Goal: Task Accomplishment & Management: Use online tool/utility

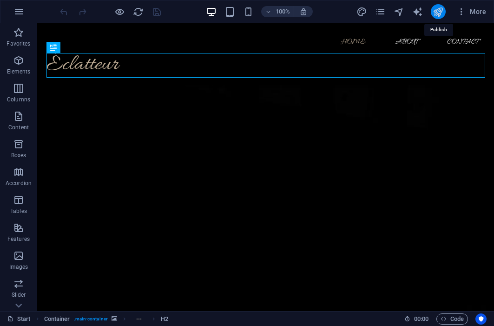
click at [372, 10] on icon "publish" at bounding box center [438, 12] width 11 height 11
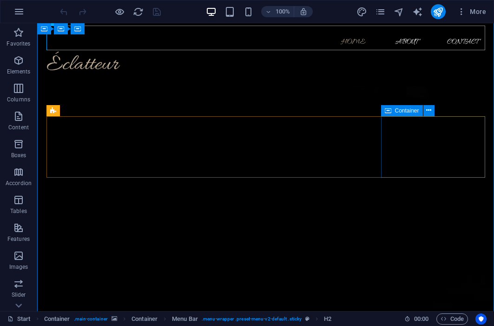
scroll to position [47, 0]
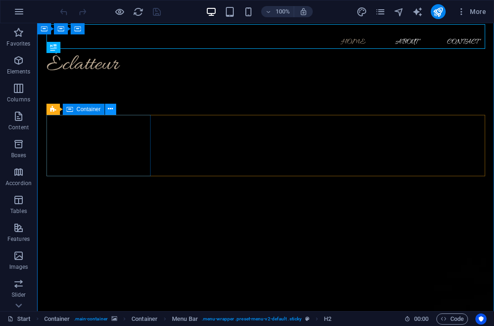
click at [108, 108] on icon at bounding box center [110, 109] width 5 height 10
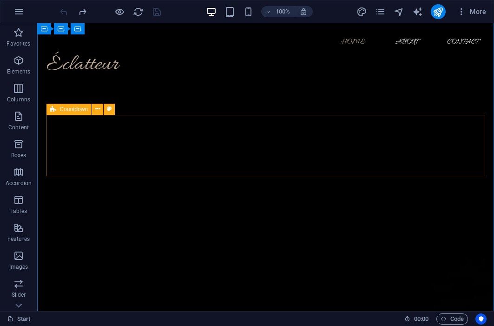
click at [57, 110] on div "Countdown" at bounding box center [69, 109] width 46 height 11
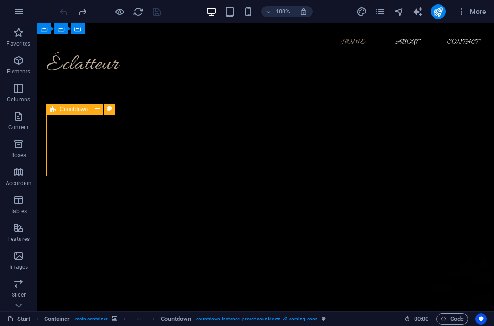
click at [57, 110] on div "Countdown" at bounding box center [69, 109] width 46 height 11
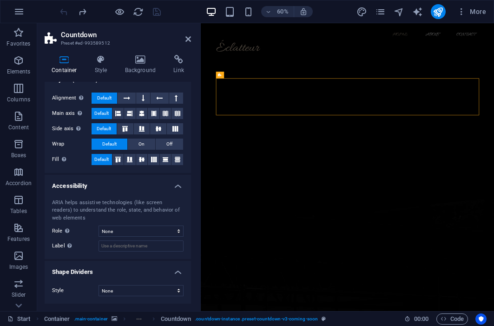
scroll to position [0, 0]
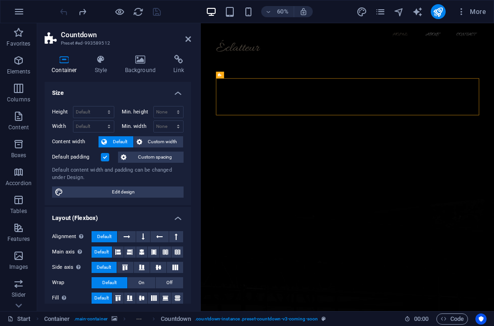
click at [180, 99] on div "Height Default px rem % vh vw Min. height None px rem % vh vw Width Default px …" at bounding box center [118, 152] width 146 height 106
click at [178, 97] on h4 "Size" at bounding box center [118, 90] width 146 height 17
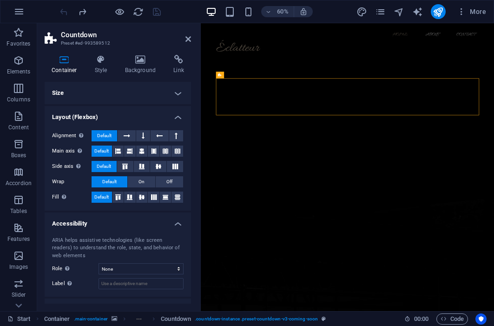
click at [178, 97] on h4 "Size" at bounding box center [118, 93] width 146 height 22
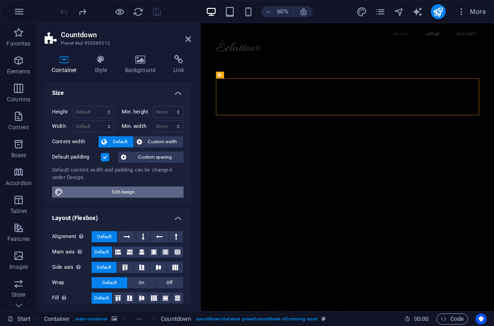
click at [125, 194] on span "Edit design" at bounding box center [123, 191] width 115 height 11
select select "200"
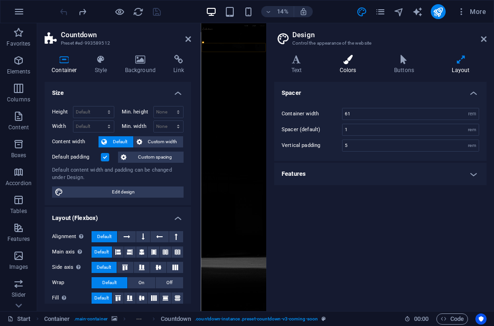
click at [351, 72] on h4 "Colors" at bounding box center [350, 65] width 54 height 20
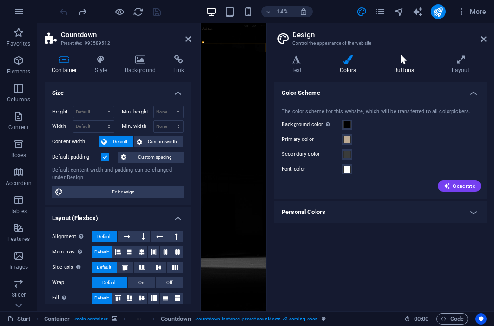
click at [419, 62] on icon at bounding box center [404, 59] width 54 height 9
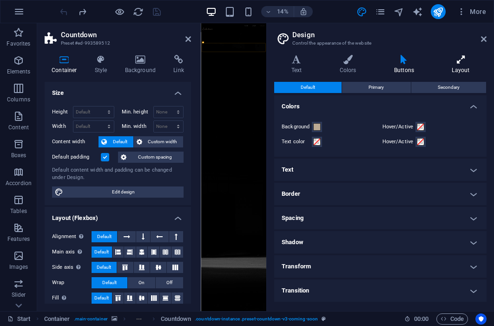
click at [461, 70] on h4 "Layout" at bounding box center [461, 65] width 52 height 20
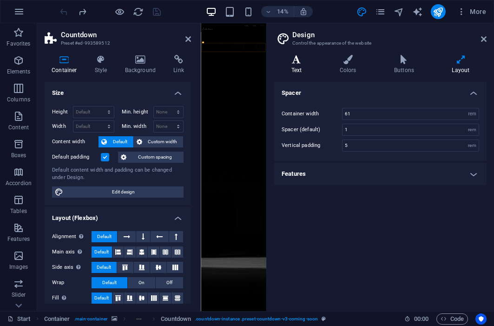
click at [302, 66] on h4 "Text" at bounding box center [298, 65] width 48 height 20
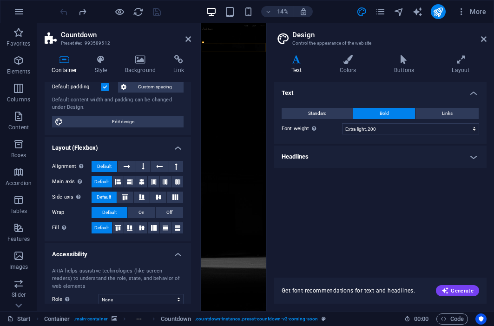
scroll to position [139, 0]
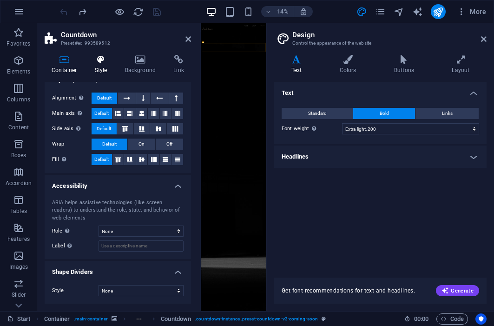
click at [108, 71] on h4 "Style" at bounding box center [103, 65] width 30 height 20
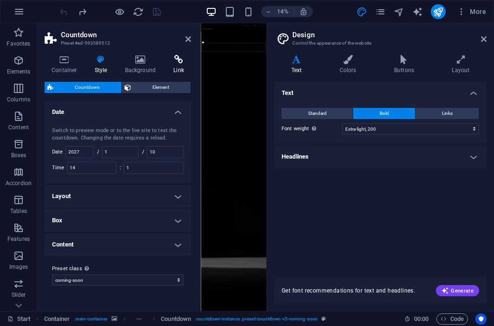
click at [188, 57] on icon at bounding box center [178, 59] width 25 height 9
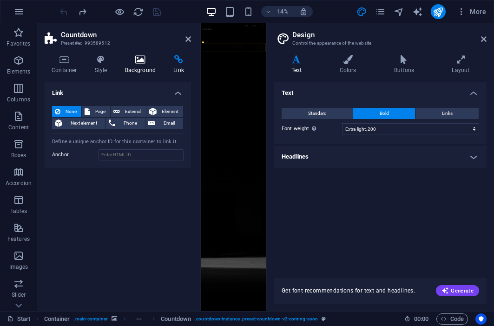
click at [151, 69] on h4 "Background" at bounding box center [142, 65] width 49 height 20
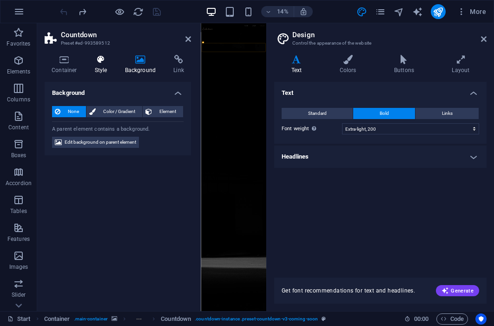
click at [103, 68] on h4 "Style" at bounding box center [103, 65] width 30 height 20
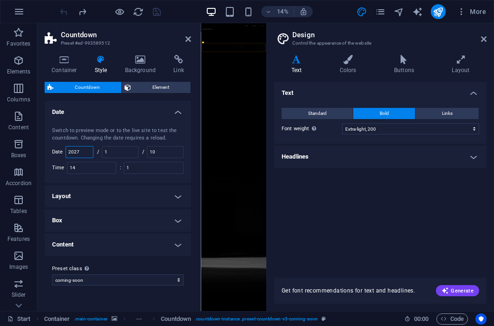
click at [81, 152] on input "2027" at bounding box center [79, 151] width 27 height 11
click at [91, 164] on input "14" at bounding box center [91, 167] width 48 height 11
click at [89, 153] on input "2027" at bounding box center [79, 151] width 27 height 11
type input "2021"
drag, startPoint x: 102, startPoint y: 129, endPoint x: 139, endPoint y: 135, distance: 36.8
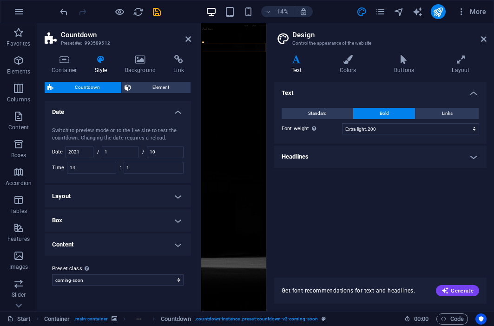
click at [139, 135] on div "Switch to preview mode or to the live site to test the countdown. Changing the …" at bounding box center [118, 134] width 132 height 15
click at [126, 145] on div "Switch to preview mode or to the live site to test the countdown. Changing the …" at bounding box center [118, 151] width 150 height 66
click at [127, 146] on input "1" at bounding box center [120, 151] width 36 height 11
click at [90, 152] on input "2021" at bounding box center [79, 151] width 27 height 11
type input "2025"
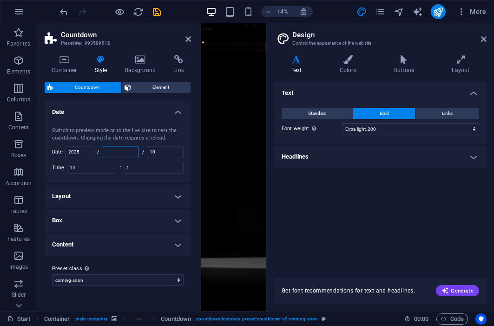
click at [111, 152] on input "number" at bounding box center [120, 151] width 36 height 11
click at [162, 152] on input "10" at bounding box center [165, 151] width 36 height 11
type input "1"
click at [132, 152] on input "1" at bounding box center [120, 151] width 36 height 11
type input "10"
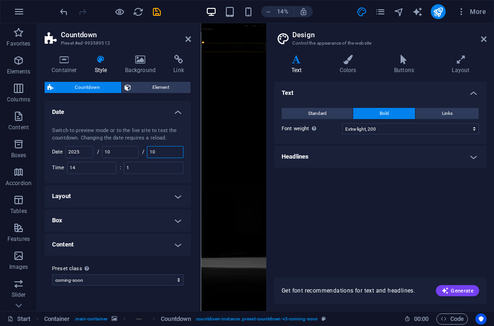
click at [166, 151] on input "10" at bounding box center [165, 151] width 36 height 11
type input "1"
type input "10"
click at [99, 168] on input "14" at bounding box center [91, 167] width 48 height 11
type input "12"
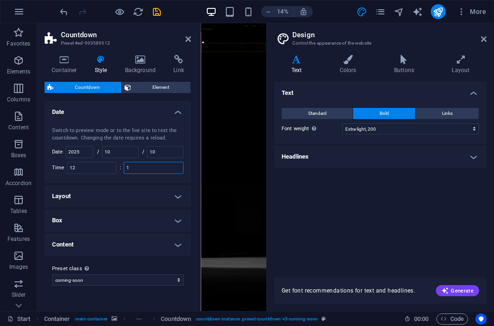
click at [140, 170] on input "1" at bounding box center [153, 167] width 59 height 11
type input "1"
click at [167, 191] on h4 "Layout" at bounding box center [118, 196] width 146 height 22
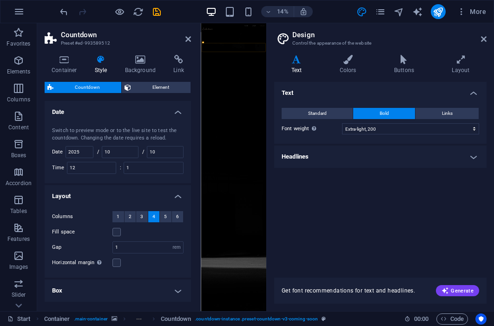
click at [173, 127] on div "Switch to preview mode or to the live site to test the countdown. Changing the …" at bounding box center [118, 134] width 132 height 15
click at [176, 121] on div "Switch to preview mode or to the live site to test the countdown. Changing the …" at bounding box center [118, 151] width 150 height 66
click at [175, 116] on h4 "Date" at bounding box center [118, 109] width 146 height 17
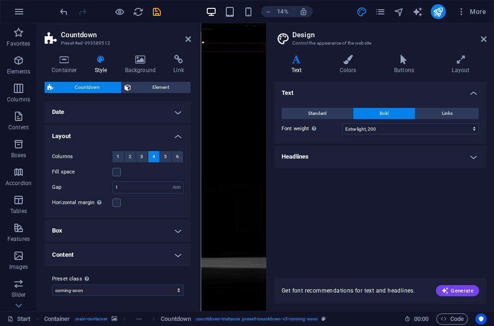
click at [128, 51] on div "Container Style Background Link Size Height Default px rem % vh vw Min. height …" at bounding box center [117, 179] width 161 height 264
click at [134, 62] on icon at bounding box center [140, 59] width 45 height 9
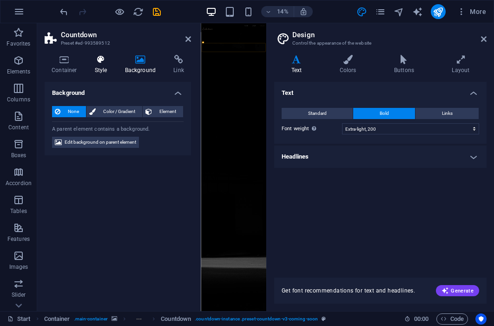
click at [103, 62] on icon at bounding box center [101, 59] width 26 height 9
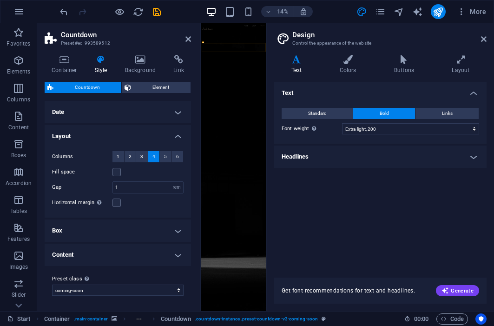
click at [164, 136] on h4 "Layout" at bounding box center [118, 133] width 146 height 17
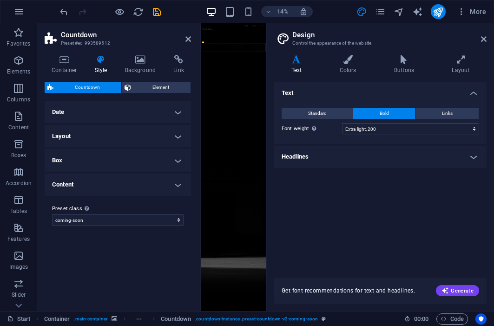
click at [164, 136] on h4 "Layout" at bounding box center [118, 136] width 146 height 22
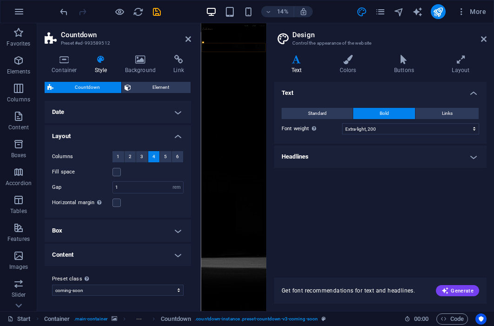
click at [185, 113] on h4 "Date" at bounding box center [118, 112] width 146 height 22
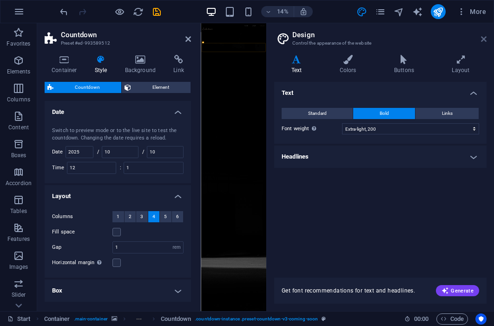
click at [486, 37] on icon at bounding box center [484, 38] width 6 height 7
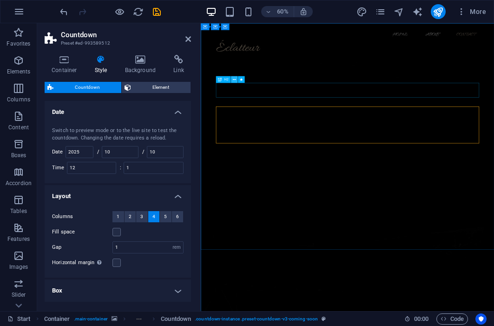
click at [235, 76] on icon at bounding box center [234, 79] width 3 height 6
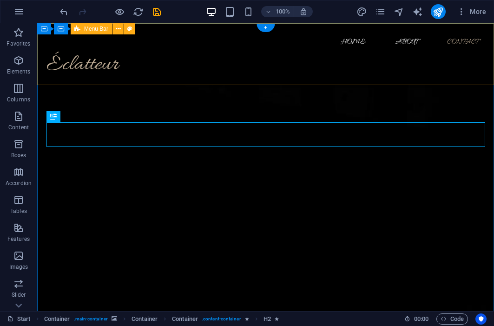
click at [210, 82] on div "Home About Contact Éclatteur Menu" at bounding box center [265, 54] width 457 height 62
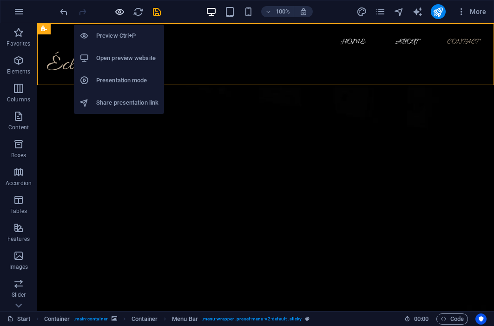
click at [122, 8] on icon "button" at bounding box center [119, 12] width 11 height 11
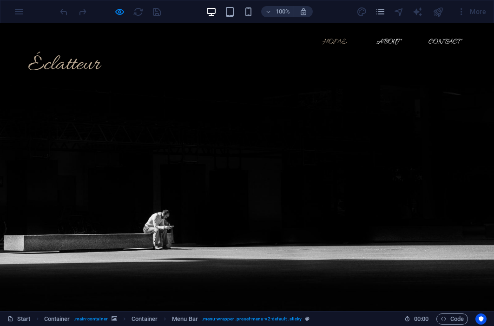
scroll to position [0, 0]
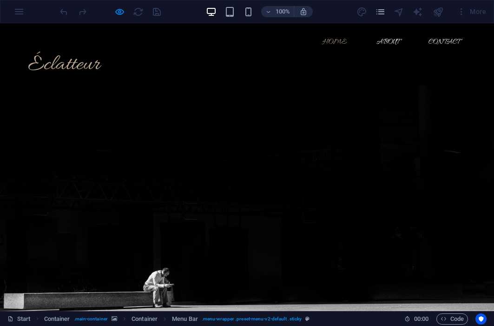
click at [364, 57] on h2 "Éclatteur" at bounding box center [247, 65] width 439 height 25
click at [392, 39] on link "About" at bounding box center [387, 42] width 37 height 22
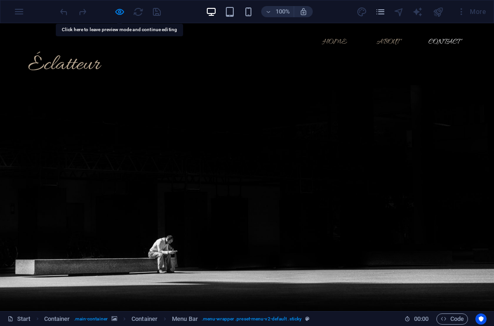
click at [335, 46] on link "Home" at bounding box center [334, 42] width 39 height 22
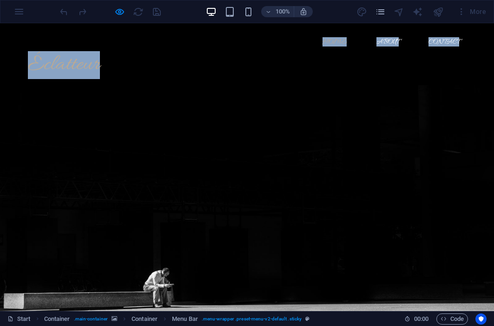
drag, startPoint x: 311, startPoint y: 46, endPoint x: 443, endPoint y: 57, distance: 132.5
click at [445, 56] on div "Home About Contact Éclatteur Menu" at bounding box center [247, 54] width 454 height 62
click at [417, 63] on h2 "Éclatteur" at bounding box center [247, 65] width 439 height 25
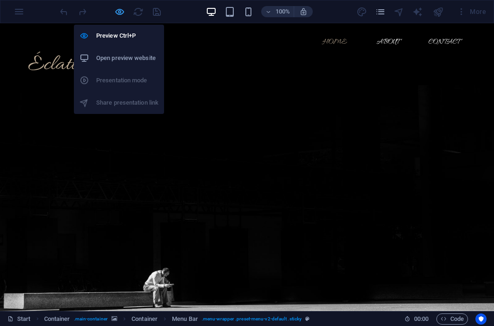
click at [123, 9] on icon "button" at bounding box center [119, 12] width 11 height 11
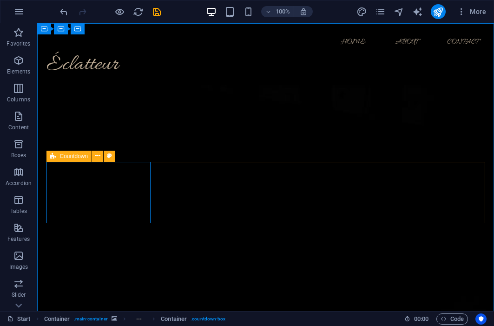
click at [50, 158] on icon at bounding box center [53, 156] width 6 height 11
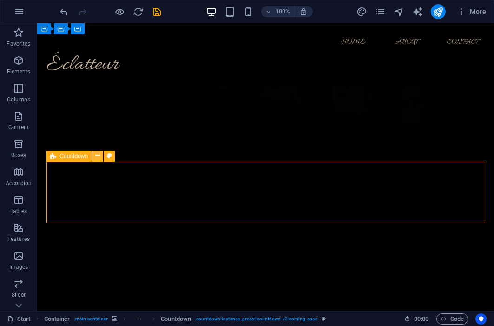
click at [100, 155] on icon at bounding box center [97, 156] width 5 height 10
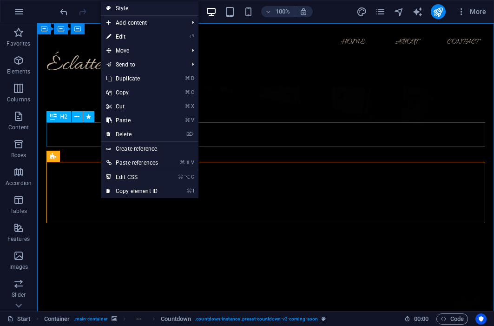
click at [71, 120] on div "H2" at bounding box center [73, 117] width 54 height 12
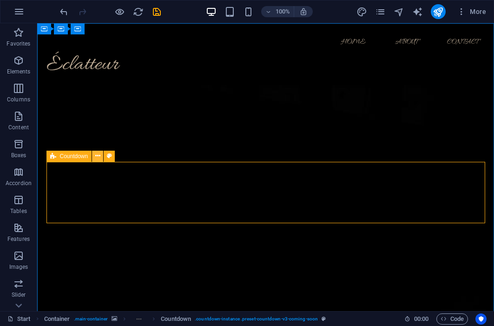
click at [94, 156] on button at bounding box center [97, 156] width 11 height 11
click at [52, 158] on icon at bounding box center [53, 156] width 6 height 11
select select "rem"
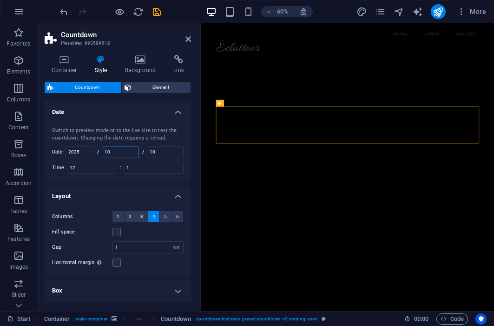
click at [122, 151] on input "10" at bounding box center [120, 151] width 36 height 11
type input "1"
click at [135, 153] on input "12" at bounding box center [120, 151] width 36 height 11
type input "10"
click at [158, 152] on input "10" at bounding box center [165, 151] width 36 height 11
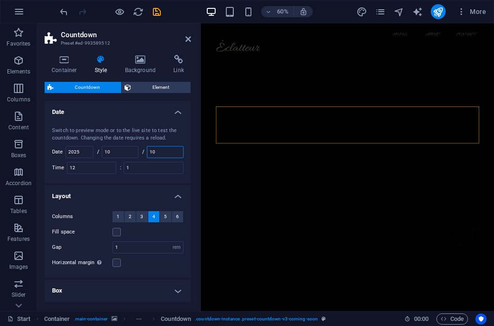
type input "1"
type input "25"
click at [173, 150] on input "25" at bounding box center [165, 151] width 36 height 11
click at [191, 46] on header "Countdown Preset #ed-993589512" at bounding box center [118, 35] width 146 height 24
click at [186, 37] on icon at bounding box center [188, 38] width 6 height 7
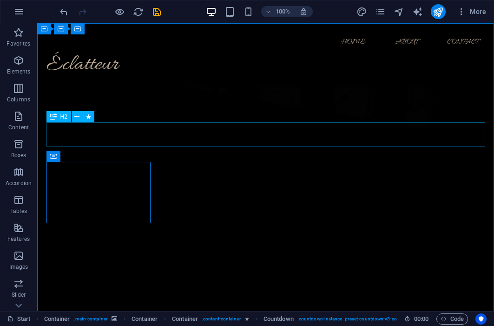
click at [88, 119] on icon at bounding box center [88, 117] width 5 height 10
select select "flash"
select select "s"
select select "scroll"
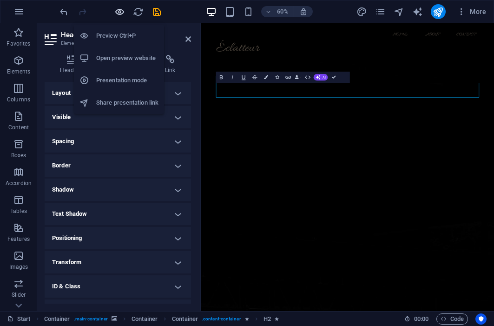
click at [120, 16] on icon "button" at bounding box center [119, 12] width 11 height 11
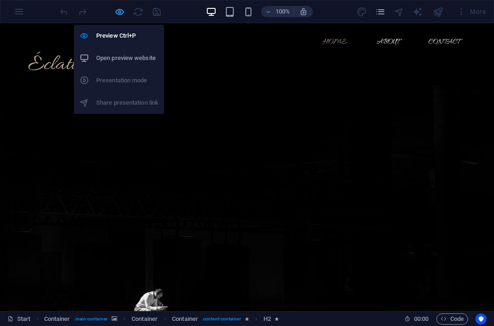
click at [120, 16] on icon "button" at bounding box center [119, 12] width 11 height 11
select select "flash"
select select "s"
select select "scroll"
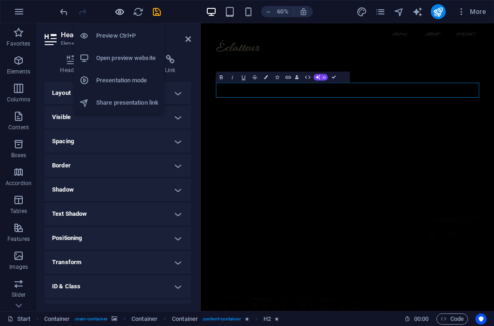
click at [120, 16] on icon "button" at bounding box center [119, 12] width 11 height 11
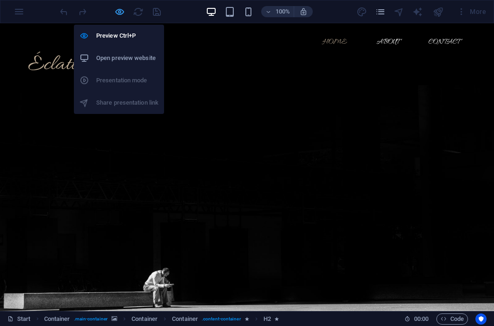
click at [120, 16] on icon "button" at bounding box center [119, 12] width 11 height 11
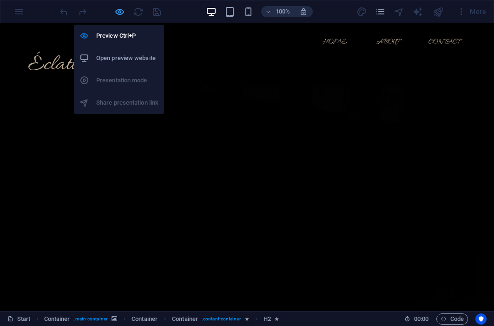
select select "flash"
select select "s"
select select "scroll"
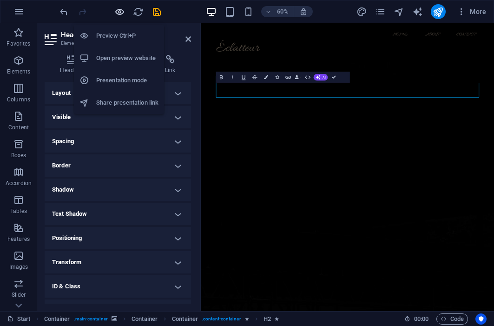
click at [120, 16] on icon "button" at bounding box center [119, 12] width 11 height 11
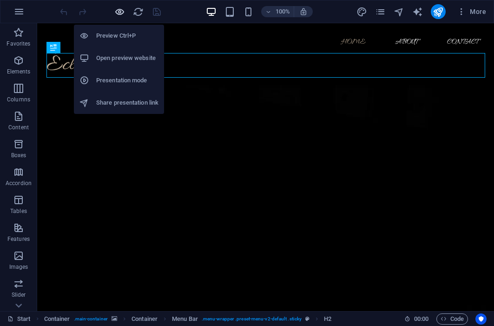
click at [115, 10] on icon "button" at bounding box center [119, 12] width 11 height 11
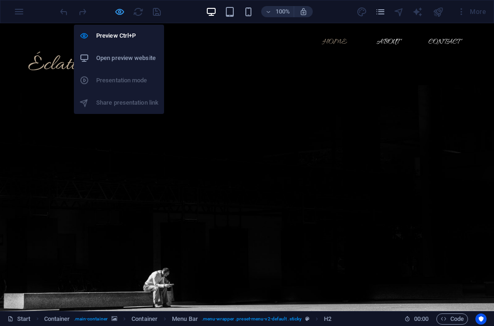
click at [121, 15] on icon "button" at bounding box center [119, 12] width 11 height 11
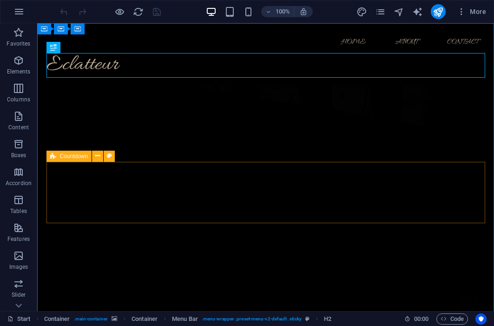
click at [49, 155] on div "Countdown" at bounding box center [69, 156] width 46 height 11
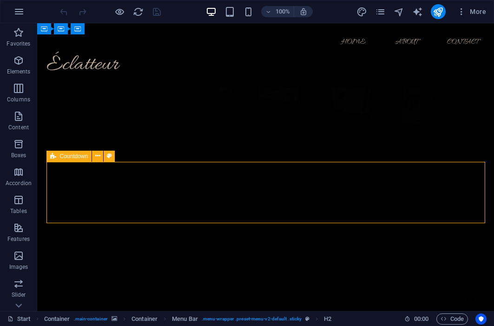
click at [49, 155] on div "Countdown" at bounding box center [69, 156] width 46 height 11
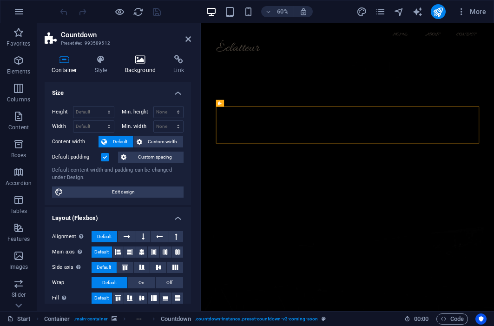
click at [120, 63] on icon at bounding box center [140, 59] width 45 height 9
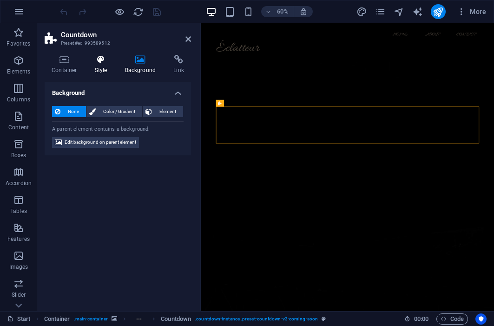
click at [107, 64] on icon at bounding box center [101, 59] width 26 height 9
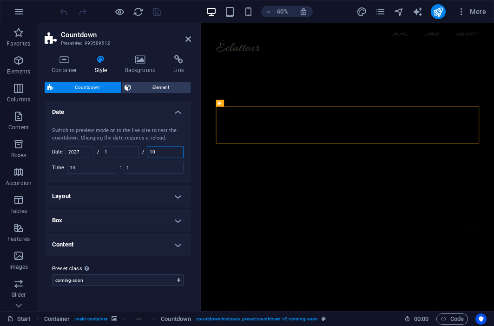
click at [173, 152] on input "10" at bounding box center [165, 151] width 36 height 11
click at [91, 152] on input "2027" at bounding box center [79, 151] width 27 height 11
type input "2025"
click at [135, 152] on input "1" at bounding box center [120, 151] width 36 height 11
type input "10"
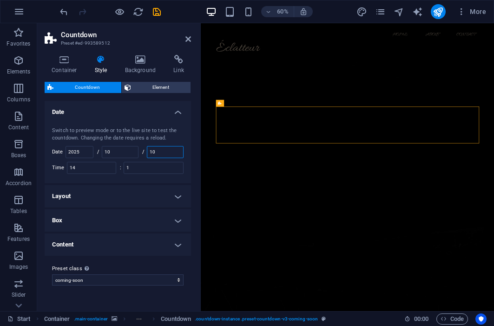
click at [173, 152] on input "10" at bounding box center [165, 151] width 36 height 11
type input "1"
type input "25"
click at [94, 165] on input "14" at bounding box center [91, 167] width 48 height 11
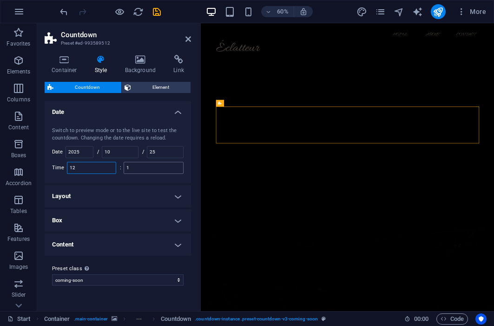
type input "12"
click at [167, 165] on input "1" at bounding box center [153, 167] width 59 height 11
type input "1"
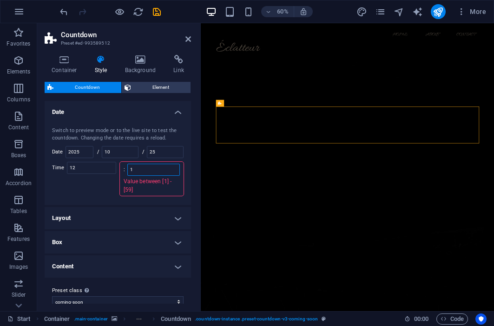
click at [171, 170] on input "1" at bounding box center [154, 169] width 52 height 11
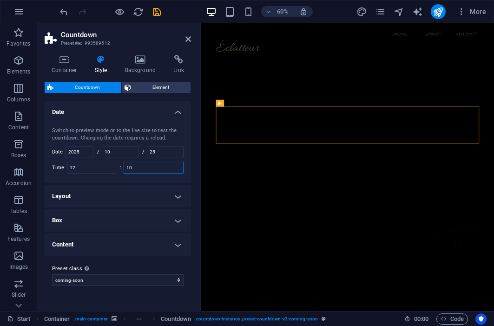
type input "10"
click at [166, 151] on input "25" at bounding box center [165, 151] width 36 height 11
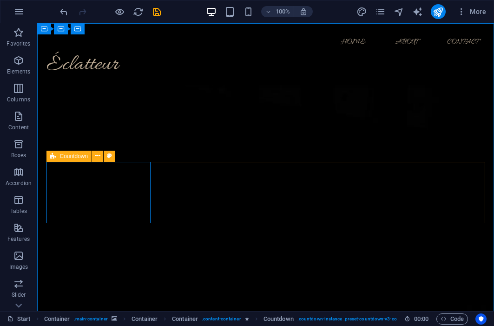
click at [53, 157] on icon at bounding box center [53, 156] width 6 height 11
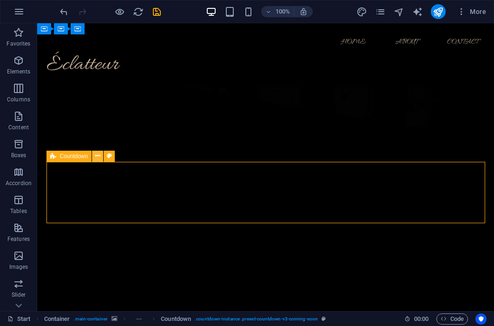
click at [100, 159] on icon at bounding box center [97, 156] width 5 height 10
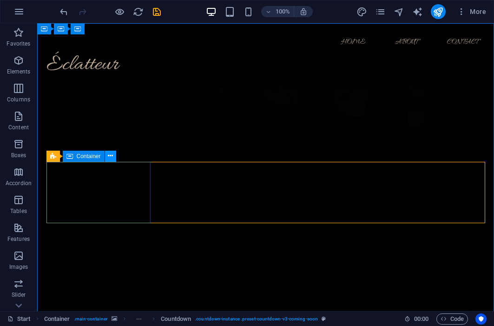
click at [113, 159] on button at bounding box center [110, 156] width 11 height 11
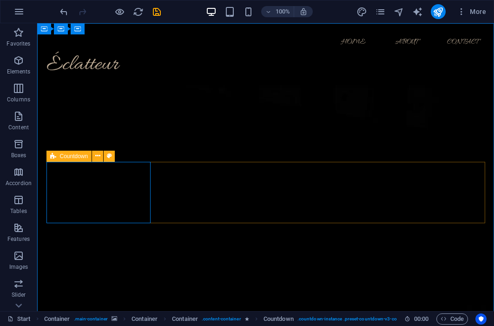
click at [53, 158] on icon at bounding box center [53, 156] width 6 height 11
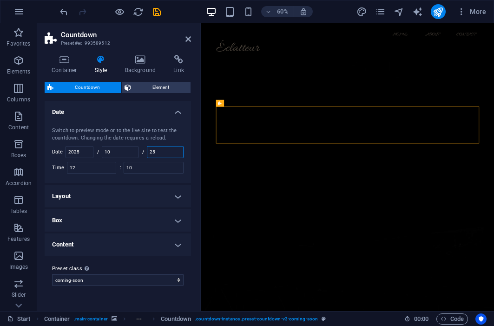
click at [165, 153] on input "25" at bounding box center [165, 151] width 36 height 11
click at [494, 35] on nav "Home About Contact" at bounding box center [445, 42] width 439 height 22
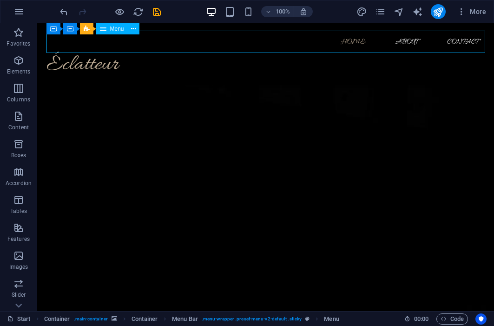
click at [408, 37] on nav "Home About Contact" at bounding box center [265, 42] width 439 height 22
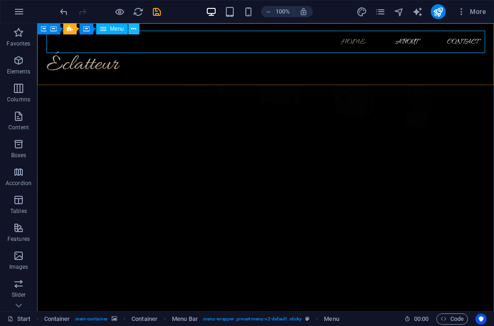
click at [135, 28] on icon at bounding box center [133, 29] width 5 height 10
click at [114, 42] on nav "Home About Contact" at bounding box center [265, 42] width 439 height 22
click at [132, 31] on icon at bounding box center [133, 29] width 5 height 10
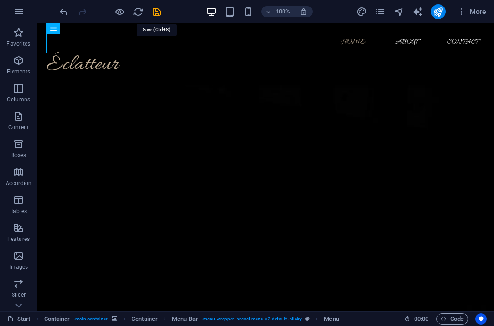
click at [155, 13] on icon "save" at bounding box center [157, 12] width 11 height 11
checkbox input "false"
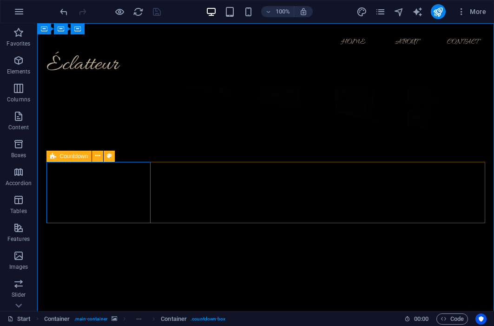
click at [59, 158] on div "Countdown" at bounding box center [69, 156] width 46 height 11
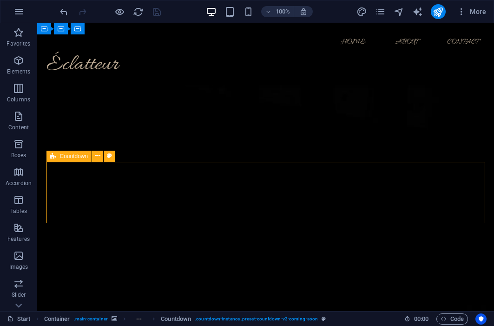
click at [59, 158] on div "Countdown" at bounding box center [69, 156] width 46 height 11
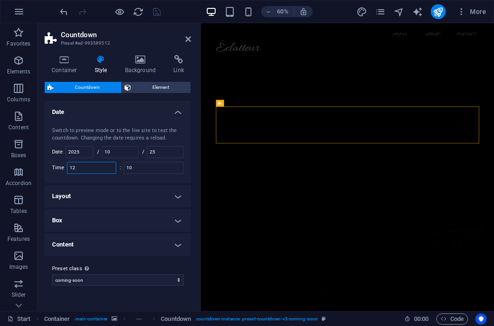
click at [101, 170] on input "12" at bounding box center [91, 167] width 48 height 11
click at [133, 132] on div "Switch to preview mode or to the live site to test the countdown. Changing the …" at bounding box center [118, 134] width 132 height 15
click at [165, 90] on span "Element" at bounding box center [161, 87] width 54 height 11
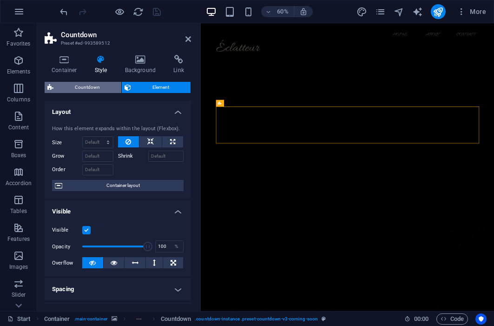
click at [86, 88] on span "Countdown" at bounding box center [87, 87] width 62 height 11
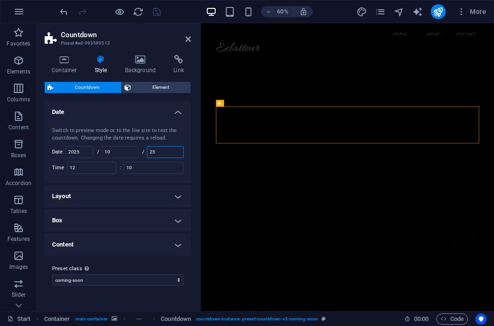
click at [179, 149] on input "25" at bounding box center [165, 151] width 36 height 11
click at [174, 110] on h4 "Date" at bounding box center [118, 109] width 146 height 17
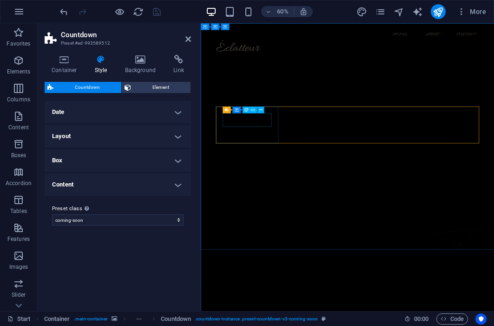
click at [221, 104] on icon at bounding box center [220, 102] width 4 height 7
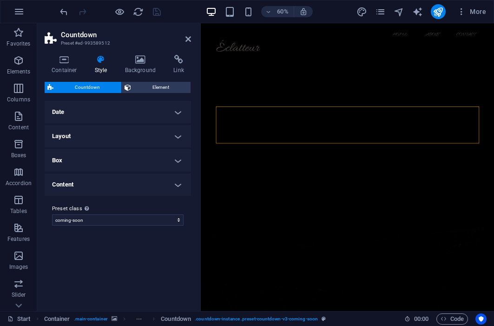
click at [177, 116] on h4 "Date" at bounding box center [118, 112] width 146 height 22
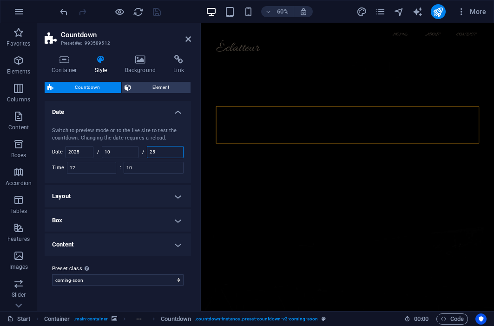
click at [158, 154] on input "25" at bounding box center [165, 151] width 36 height 11
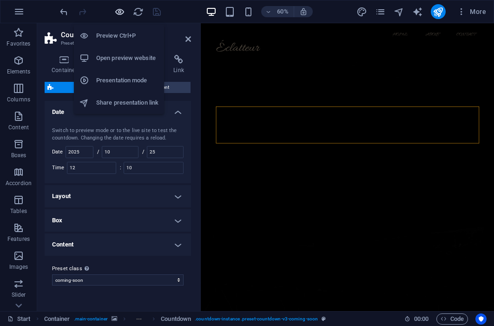
click at [121, 16] on icon "button" at bounding box center [119, 12] width 11 height 11
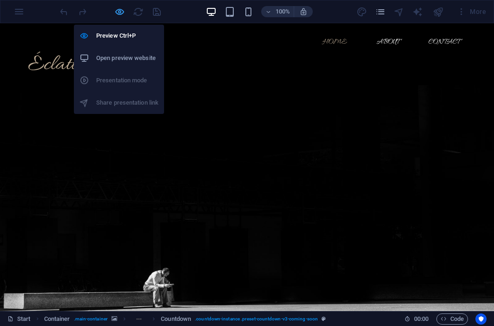
click at [123, 13] on icon "button" at bounding box center [119, 12] width 11 height 11
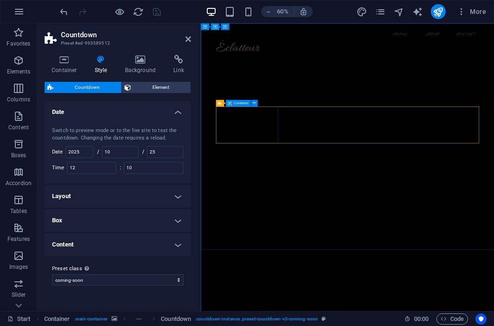
click at [220, 102] on icon at bounding box center [220, 102] width 4 height 7
click at [226, 102] on span "Countdown" at bounding box center [232, 102] width 17 height 3
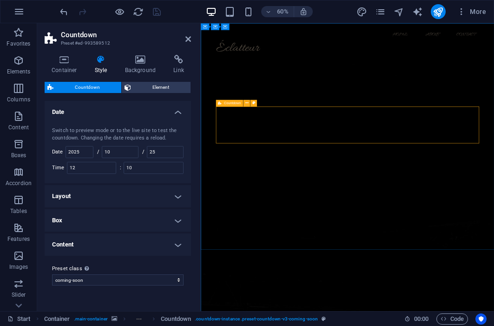
click at [226, 102] on span "Countdown" at bounding box center [232, 102] width 17 height 3
click at [246, 103] on icon at bounding box center [246, 103] width 3 height 6
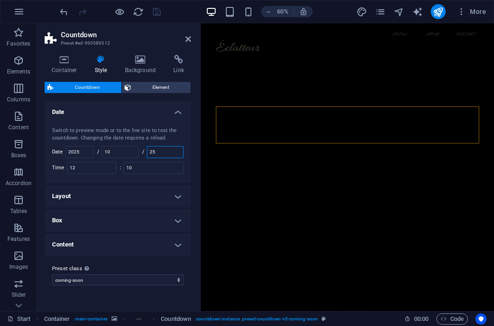
click at [157, 151] on input "25" at bounding box center [165, 151] width 36 height 11
click at [191, 38] on aside "Countdown Preset #ed-993589512 Container Style Background Link Size Height Defa…" at bounding box center [119, 167] width 164 height 288
click at [190, 38] on icon at bounding box center [188, 38] width 6 height 7
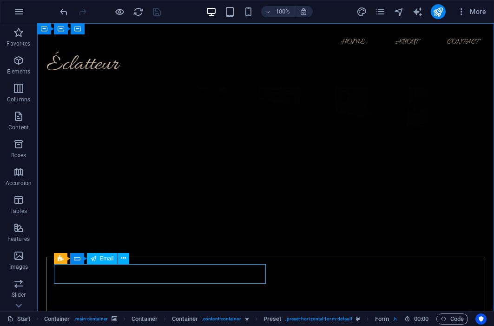
click at [105, 258] on span "Email" at bounding box center [107, 259] width 14 height 6
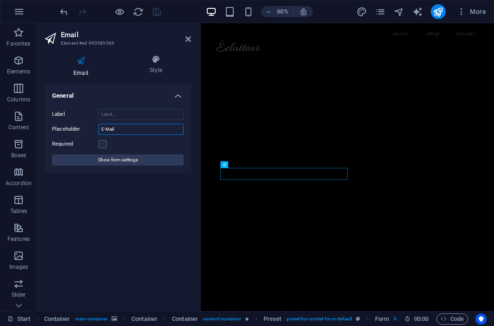
click at [135, 126] on input "E-Mail" at bounding box center [141, 129] width 85 height 11
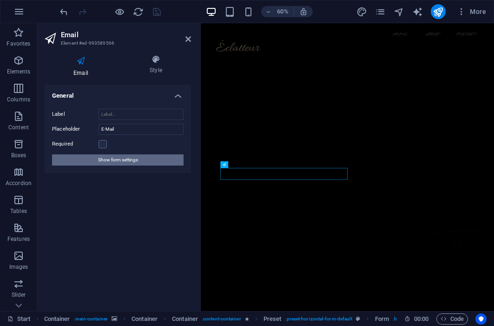
click at [106, 155] on span "Show form settings" at bounding box center [118, 159] width 40 height 11
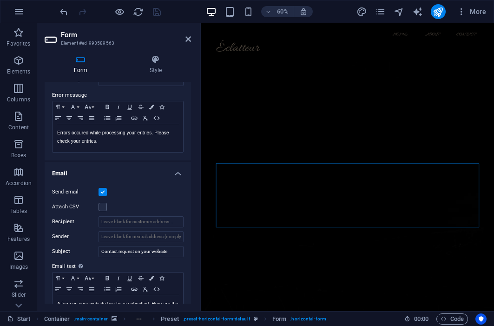
scroll to position [158, 0]
click at [142, 226] on div "Recipient" at bounding box center [118, 221] width 132 height 11
click at [142, 224] on input "Recipient" at bounding box center [141, 221] width 85 height 11
click at [135, 240] on input "Sender" at bounding box center [141, 236] width 85 height 11
click at [147, 262] on label "Email text Define text to be sent if form inputs should be sent by email." at bounding box center [118, 265] width 132 height 11
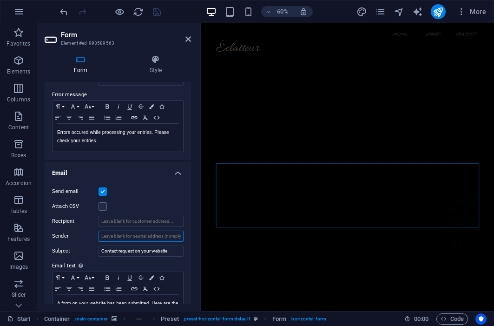
click at [150, 239] on input "Sender" at bounding box center [141, 236] width 85 height 11
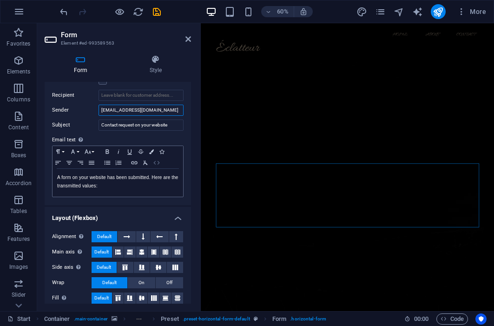
scroll to position [291, 0]
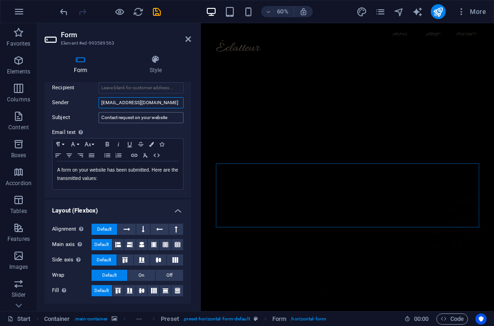
type input "[EMAIL_ADDRESS][DOMAIN_NAME]"
click at [188, 41] on icon at bounding box center [188, 38] width 6 height 7
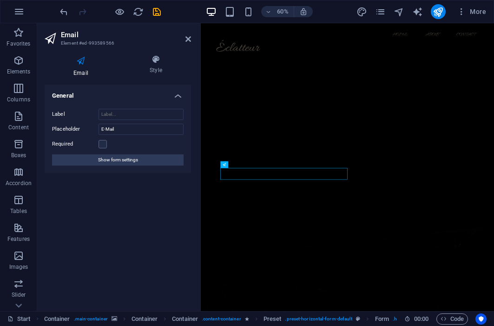
click at [82, 59] on icon at bounding box center [81, 61] width 73 height 12
click at [151, 67] on h4 "Style" at bounding box center [156, 65] width 70 height 20
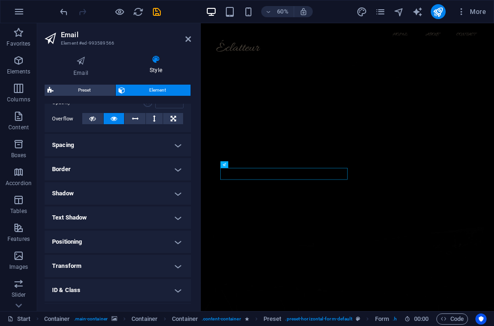
scroll to position [147, 0]
click at [123, 152] on h4 "Spacing" at bounding box center [118, 144] width 146 height 22
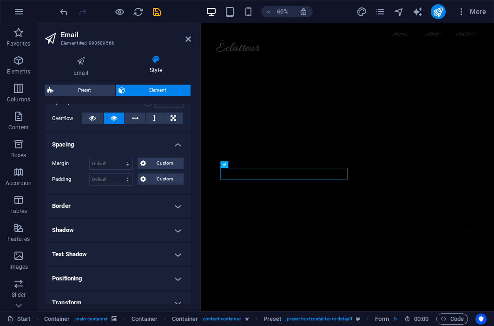
click at [121, 213] on h4 "Border" at bounding box center [118, 206] width 146 height 22
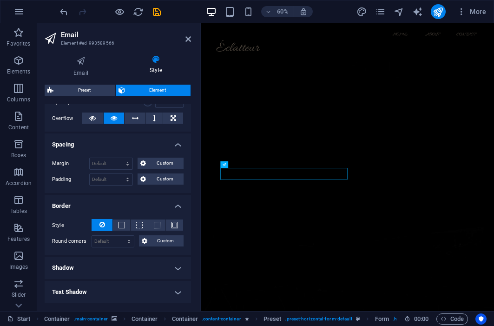
click at [123, 210] on h4 "Border" at bounding box center [118, 203] width 146 height 17
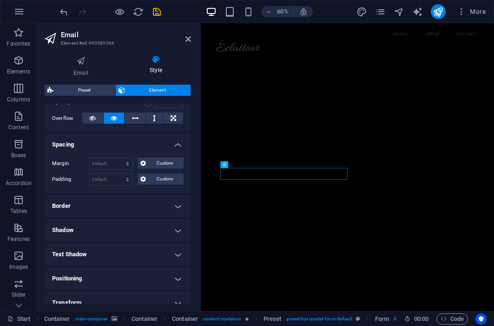
scroll to position [0, 0]
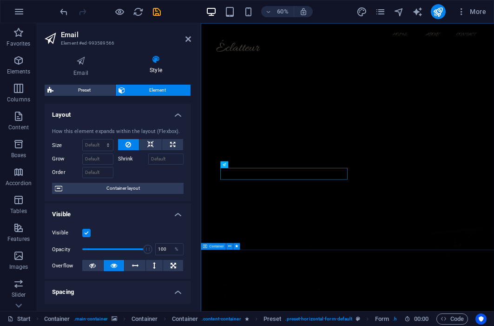
drag, startPoint x: 269, startPoint y: 404, endPoint x: 443, endPoint y: 269, distance: 219.4
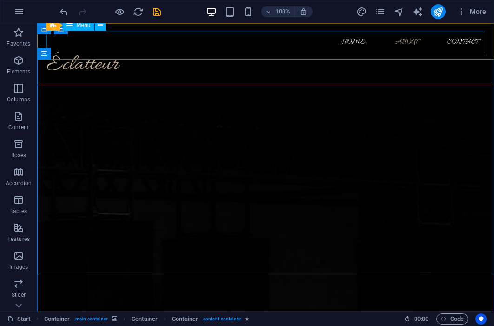
click at [356, 49] on nav "Home About Contact" at bounding box center [265, 42] width 439 height 22
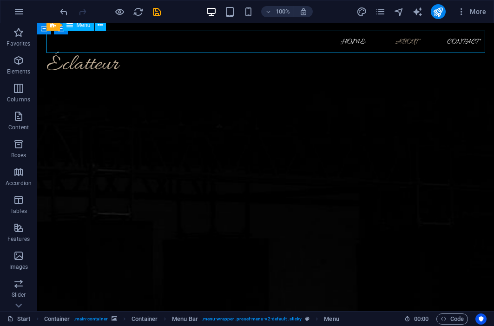
click at [357, 40] on nav "Home About Contact" at bounding box center [265, 42] width 439 height 22
click at [365, 38] on nav "Home About Contact" at bounding box center [265, 42] width 439 height 22
click at [359, 44] on nav "Home About Contact" at bounding box center [265, 42] width 439 height 22
click at [360, 37] on nav "Home About Contact" at bounding box center [265, 42] width 439 height 22
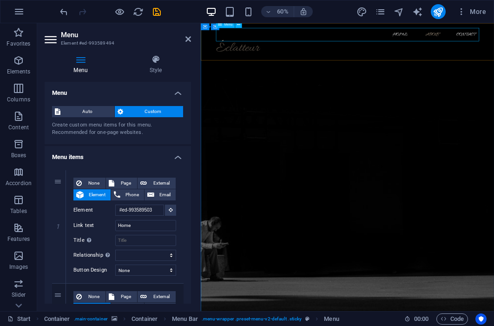
click at [444, 44] on nav "Home About Contact" at bounding box center [445, 42] width 439 height 22
click at [160, 112] on span "Custom" at bounding box center [153, 111] width 55 height 11
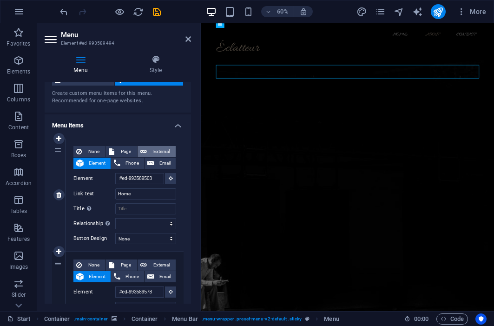
scroll to position [0, 0]
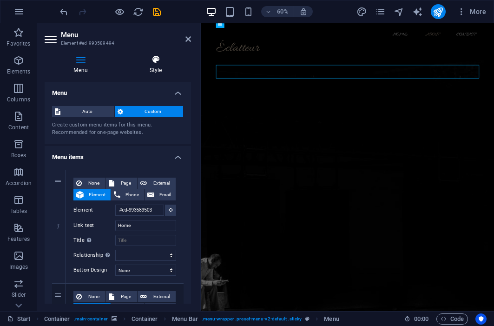
click at [151, 71] on h4 "Style" at bounding box center [155, 65] width 71 height 20
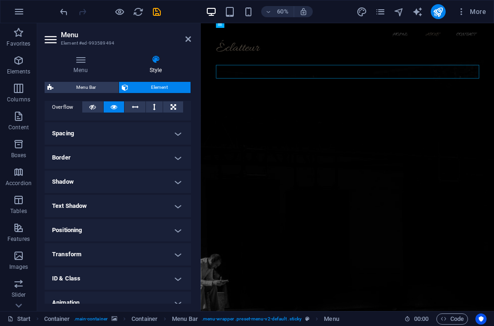
scroll to position [167, 0]
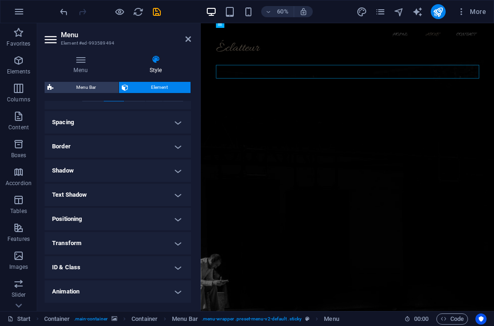
click at [132, 125] on h4 "Spacing" at bounding box center [118, 122] width 146 height 22
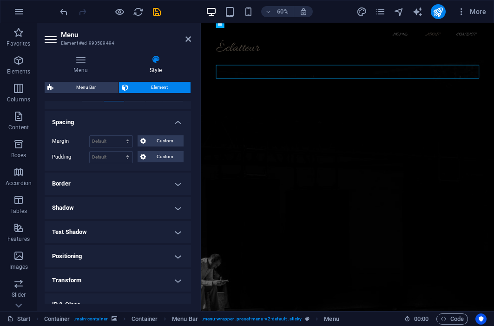
click at [132, 125] on h4 "Spacing" at bounding box center [118, 119] width 146 height 17
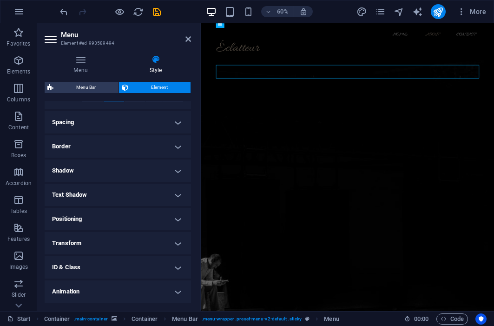
click at [119, 143] on h4 "Border" at bounding box center [118, 146] width 146 height 22
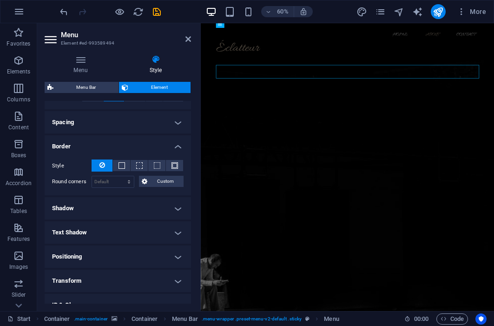
click at [112, 205] on h4 "Shadow" at bounding box center [118, 208] width 146 height 22
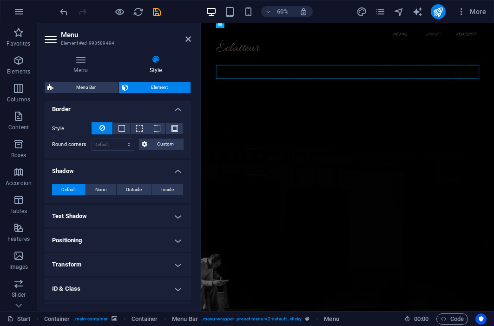
scroll to position [214, 0]
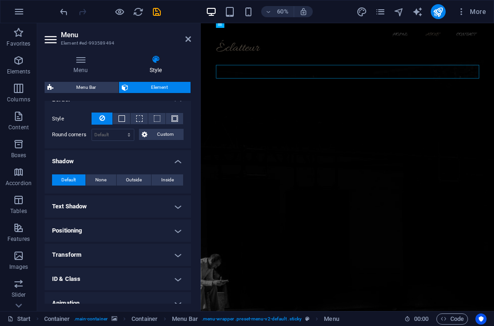
click at [115, 205] on h4 "Text Shadow" at bounding box center [118, 206] width 146 height 22
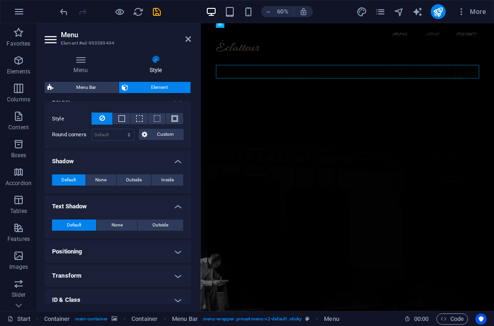
click at [115, 205] on h4 "Text Shadow" at bounding box center [118, 203] width 146 height 17
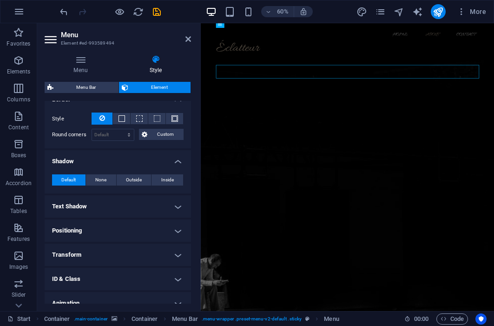
click at [110, 227] on h4 "Positioning" at bounding box center [118, 230] width 146 height 22
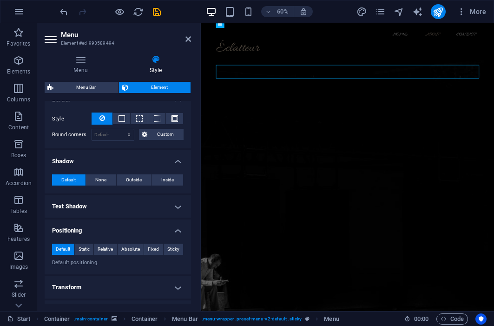
click at [110, 227] on h4 "Positioning" at bounding box center [118, 227] width 146 height 17
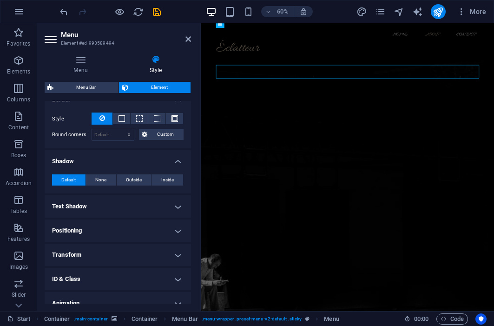
click at [109, 250] on h4 "Transform" at bounding box center [118, 255] width 146 height 22
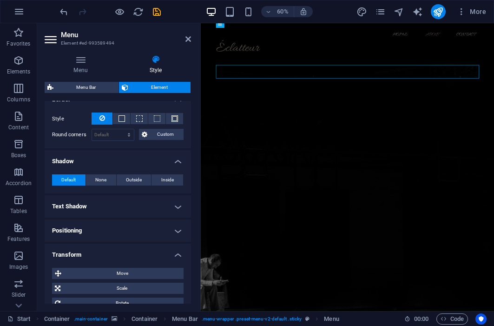
click at [109, 250] on h4 "Transform" at bounding box center [118, 252] width 146 height 17
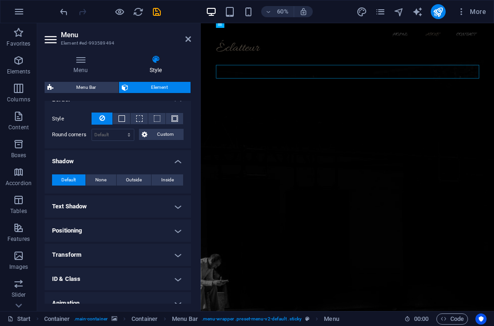
scroll to position [248, 0]
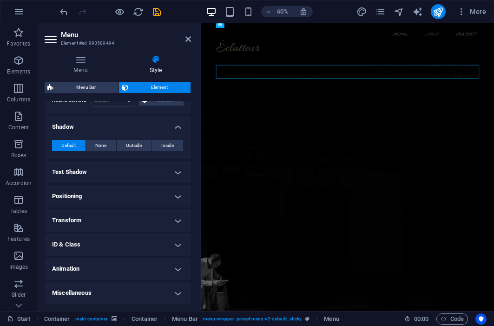
click at [106, 289] on h4 "Miscellaneous" at bounding box center [118, 293] width 146 height 22
click at [108, 265] on h4 "Animation" at bounding box center [118, 269] width 146 height 22
click at [118, 246] on h4 "ID & Class" at bounding box center [118, 244] width 146 height 22
click at [129, 217] on h4 "Transform" at bounding box center [118, 220] width 146 height 22
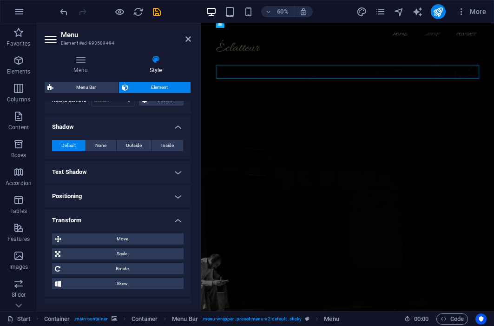
click at [132, 193] on h4 "Positioning" at bounding box center [118, 196] width 146 height 22
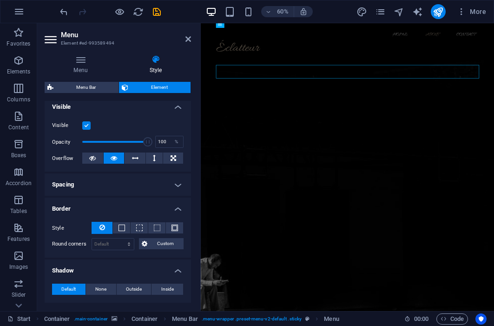
scroll to position [0, 0]
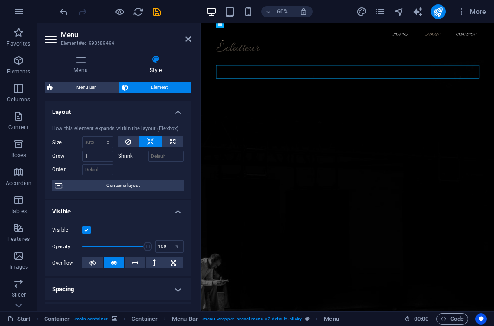
click at [98, 81] on div "Menu Style Menu Auto Custom Create custom menu items for this menu. Recommended…" at bounding box center [118, 179] width 146 height 249
click at [96, 83] on span "Menu Bar" at bounding box center [86, 87] width 60 height 11
select select "rem"
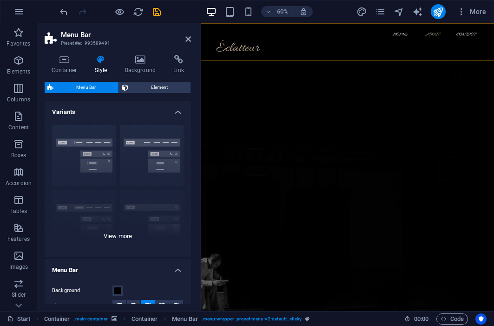
click at [141, 152] on div "Border Centered Default Fixed Loki Trigger Wide XXL" at bounding box center [118, 187] width 146 height 139
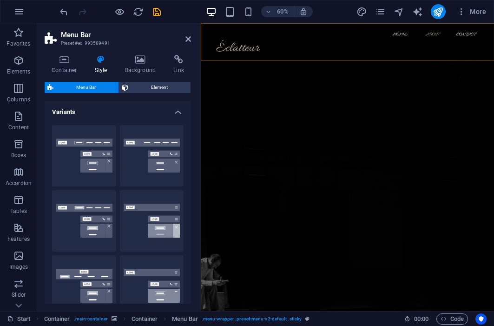
click at [177, 113] on h4 "Variants" at bounding box center [118, 109] width 146 height 17
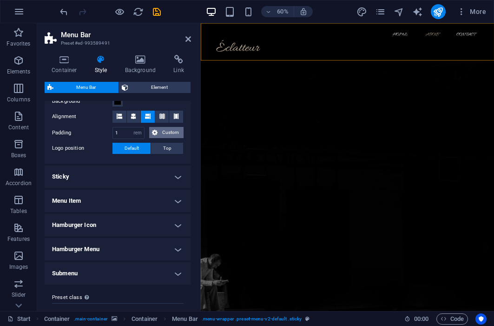
scroll to position [73, 0]
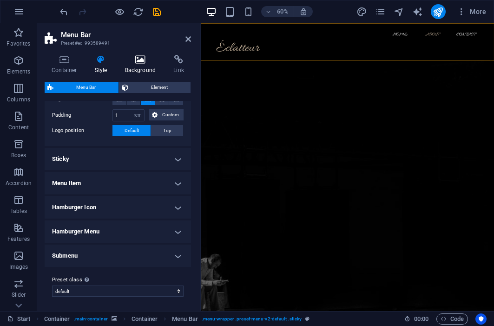
click at [139, 67] on h4 "Background" at bounding box center [142, 65] width 49 height 20
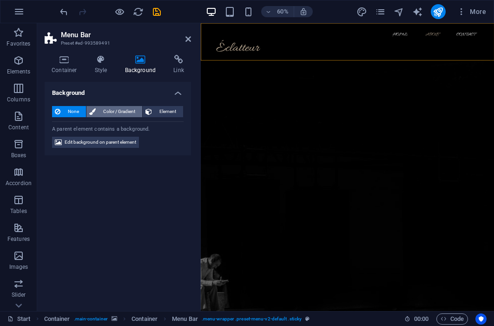
click at [110, 110] on span "Color / Gradient" at bounding box center [119, 111] width 41 height 11
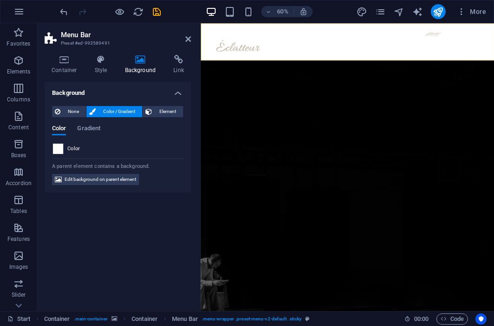
click at [57, 149] on span at bounding box center [58, 149] width 10 height 10
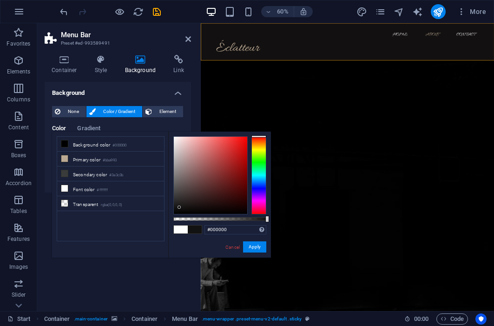
drag, startPoint x: 228, startPoint y: 168, endPoint x: 180, endPoint y: 214, distance: 66.4
click at [180, 214] on div at bounding box center [210, 175] width 73 height 77
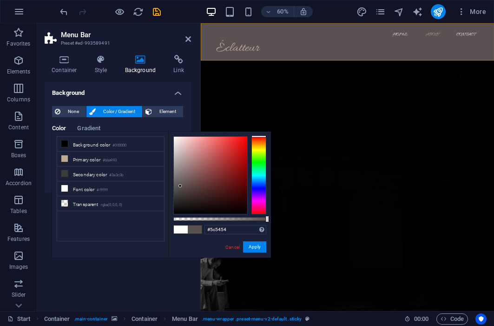
drag, startPoint x: 195, startPoint y: 195, endPoint x: 179, endPoint y: 185, distance: 18.2
click at [179, 185] on div at bounding box center [210, 175] width 73 height 77
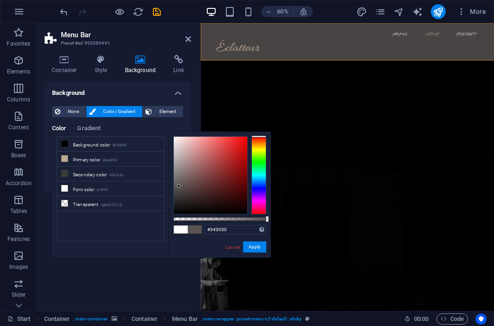
drag, startPoint x: 179, startPoint y: 185, endPoint x: 179, endPoint y: 198, distance: 12.1
click at [179, 187] on div at bounding box center [178, 185] width 3 height 3
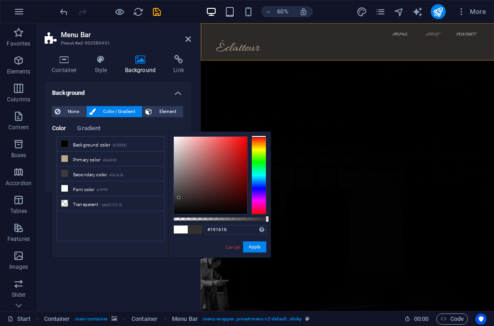
drag, startPoint x: 179, startPoint y: 198, endPoint x: 183, endPoint y: 205, distance: 8.7
click at [180, 199] on div at bounding box center [178, 197] width 3 height 3
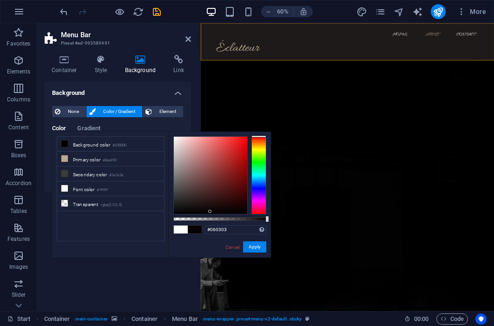
type input "#000000"
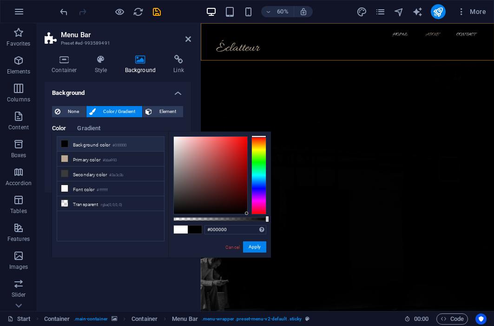
drag, startPoint x: 185, startPoint y: 204, endPoint x: 248, endPoint y: 219, distance: 65.4
click at [249, 214] on div at bounding box center [219, 175] width 93 height 78
click at [144, 271] on div "Background None Color / Gradient Element Stretch background to full-width Color…" at bounding box center [118, 193] width 146 height 222
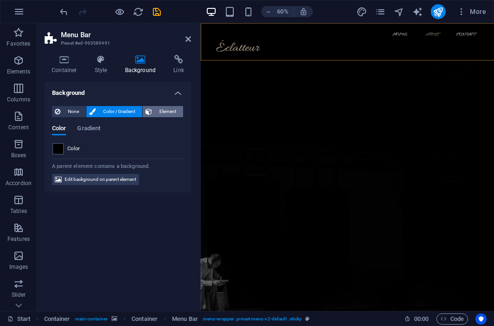
click at [173, 114] on span "Element" at bounding box center [168, 111] width 26 height 11
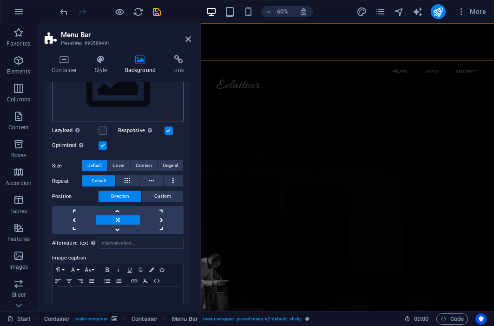
scroll to position [167, 0]
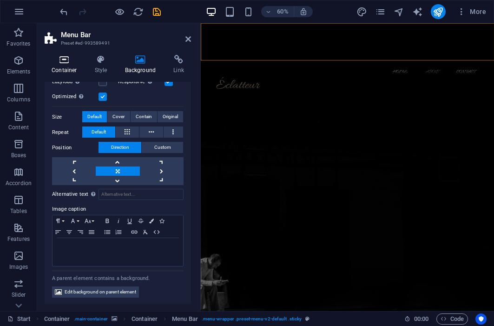
click at [67, 63] on icon at bounding box center [65, 59] width 40 height 9
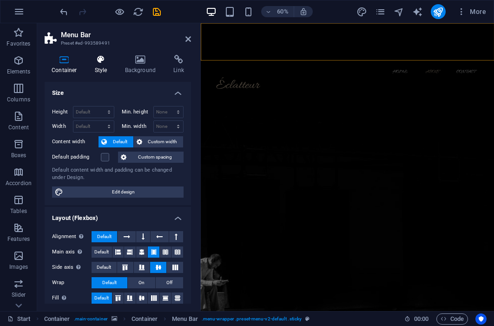
click at [105, 66] on h4 "Style" at bounding box center [103, 65] width 30 height 20
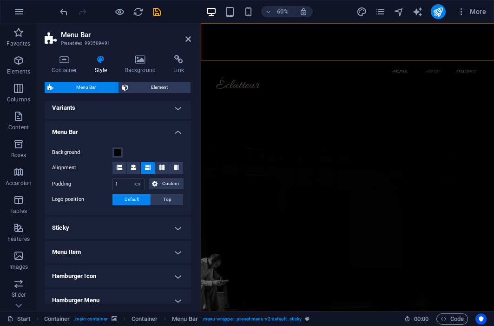
scroll to position [0, 0]
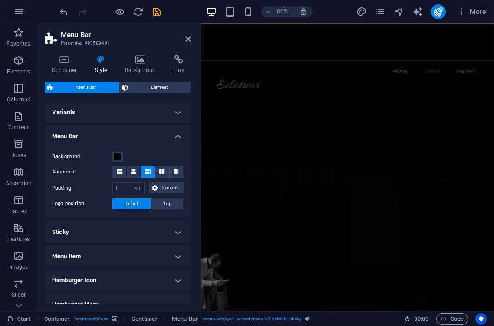
click at [176, 112] on h4 "Variants" at bounding box center [118, 112] width 146 height 22
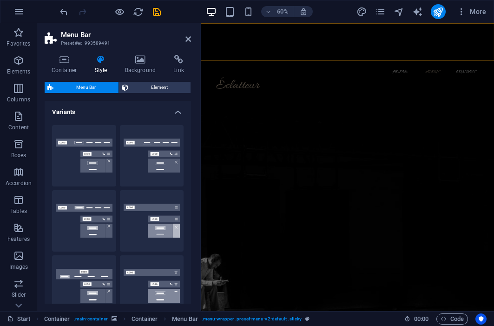
click at [176, 112] on h4 "Variants" at bounding box center [118, 109] width 146 height 17
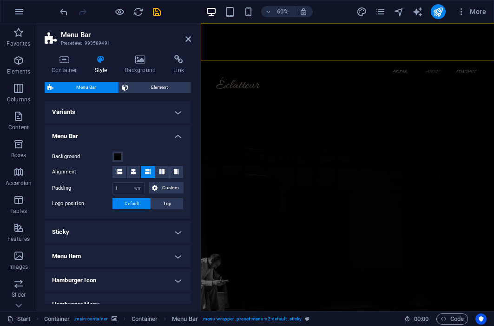
click at [175, 114] on h4 "Variants" at bounding box center [118, 112] width 146 height 22
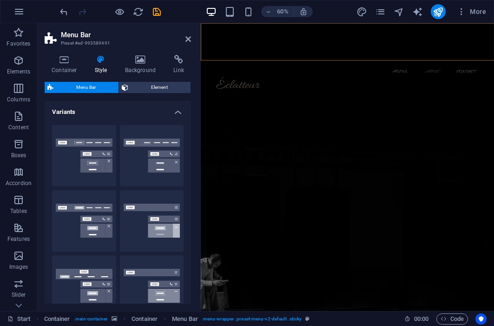
click at [175, 114] on h4 "Variants" at bounding box center [118, 109] width 146 height 17
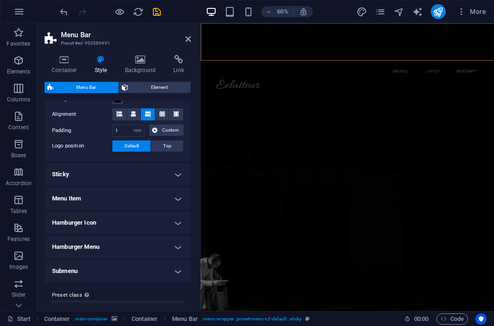
scroll to position [73, 0]
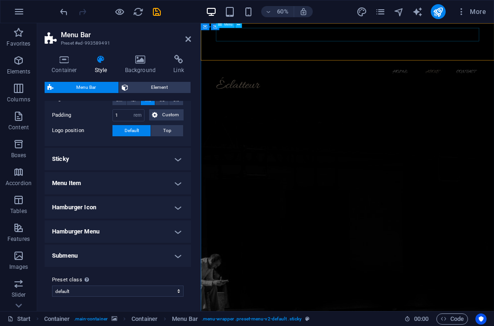
click at [494, 93] on nav "Home About Contact" at bounding box center [445, 104] width 439 height 22
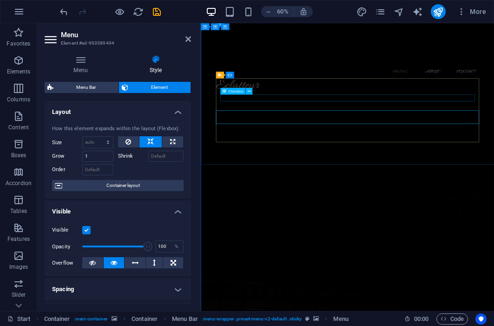
scroll to position [0, 0]
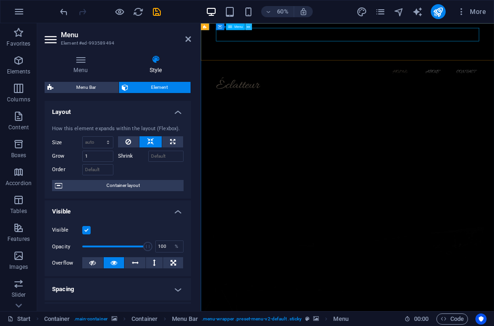
click at [248, 28] on icon at bounding box center [248, 27] width 3 height 6
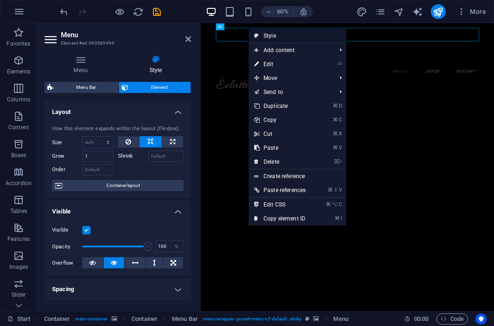
click at [323, 40] on link "Style" at bounding box center [298, 36] width 98 height 14
select select "rem"
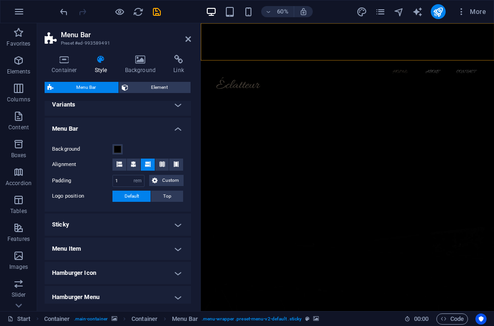
scroll to position [8, 0]
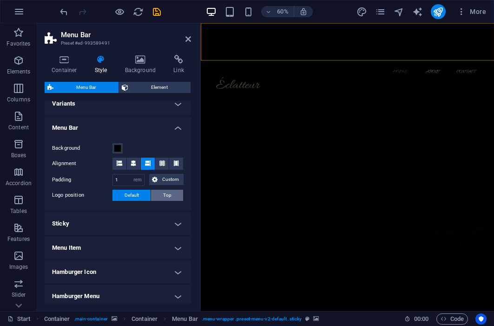
click at [163, 198] on span "Top" at bounding box center [167, 195] width 8 height 11
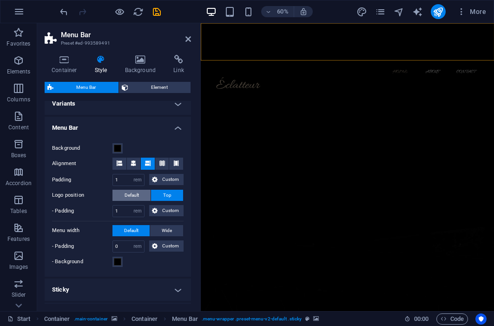
click at [140, 197] on button "Default" at bounding box center [132, 195] width 38 height 11
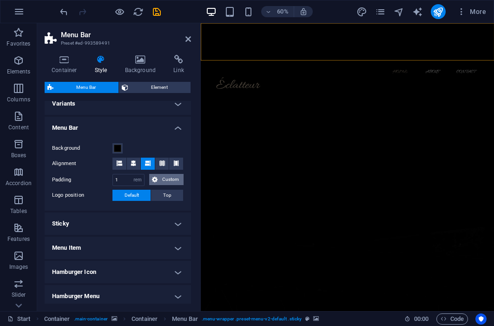
click at [164, 180] on span "Custom" at bounding box center [170, 179] width 20 height 11
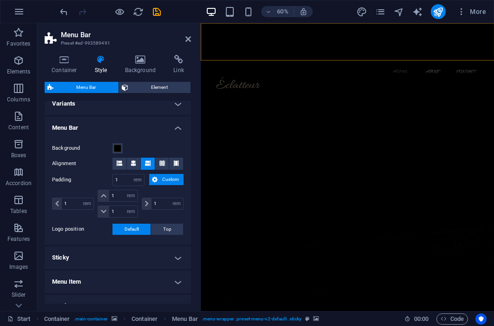
click at [164, 180] on span "Custom" at bounding box center [170, 179] width 20 height 11
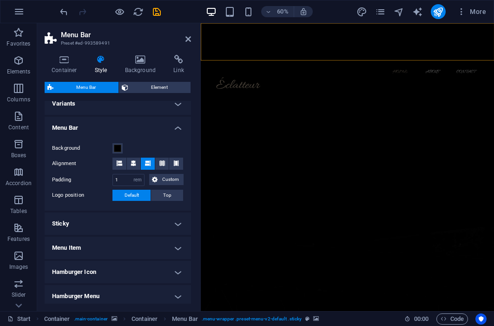
click at [166, 226] on h4 "Sticky" at bounding box center [118, 223] width 146 height 22
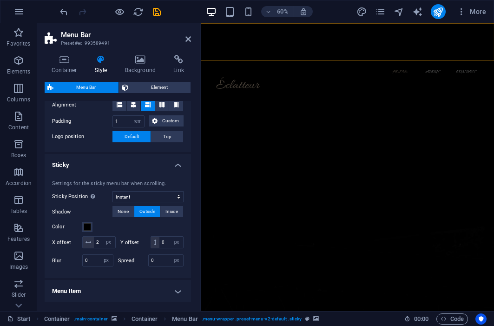
scroll to position [75, 0]
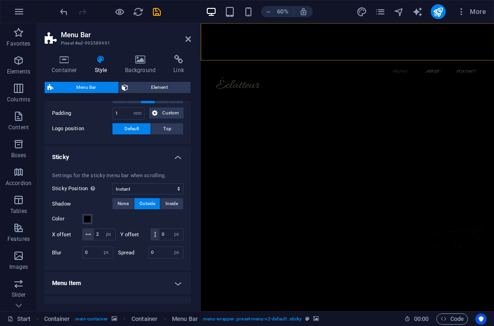
click at [172, 165] on div "Settings for the sticky menu bar when scrolling. Sticky Position Affects the sc…" at bounding box center [118, 217] width 150 height 108
click at [174, 163] on div "Settings for the sticky menu bar when scrolling. Sticky Position Affects the sc…" at bounding box center [118, 217] width 150 height 108
click at [174, 159] on h4 "Sticky" at bounding box center [118, 154] width 146 height 17
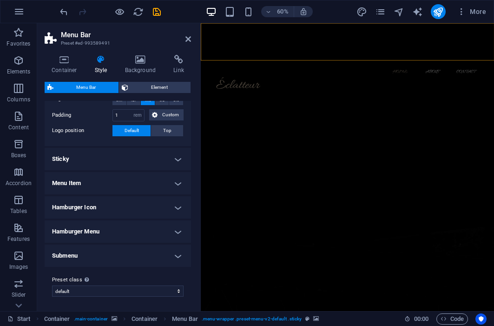
click at [171, 230] on h4 "Hamburger Menu" at bounding box center [118, 231] width 146 height 22
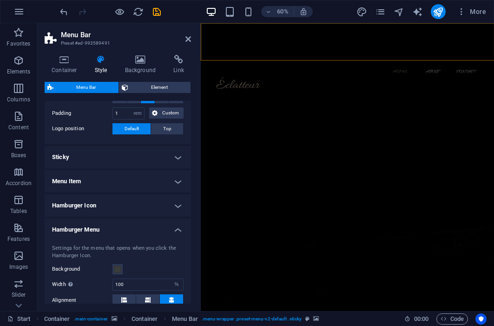
click at [171, 230] on h4 "Hamburger Menu" at bounding box center [118, 226] width 146 height 17
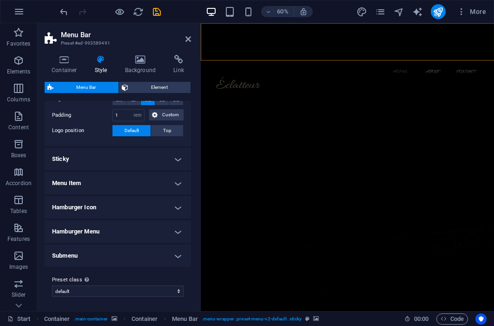
click at [172, 213] on h4 "Hamburger Icon" at bounding box center [118, 207] width 146 height 22
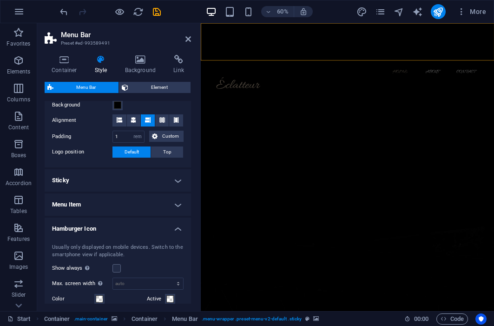
scroll to position [0, 0]
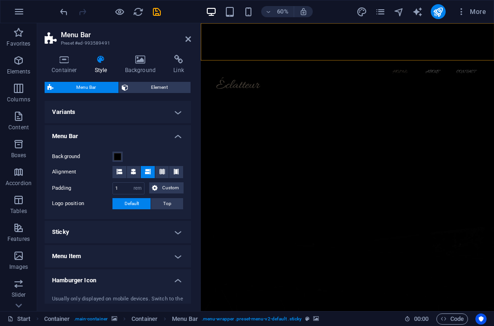
click at [128, 110] on h4 "Variants" at bounding box center [118, 112] width 146 height 22
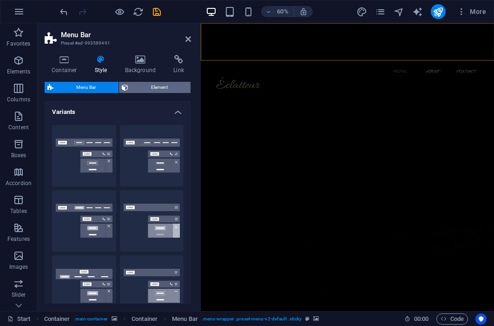
click at [150, 92] on span "Element" at bounding box center [159, 87] width 57 height 11
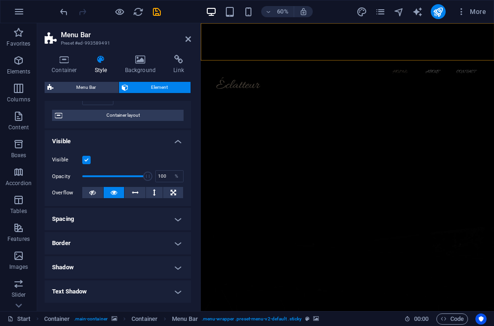
scroll to position [145, 0]
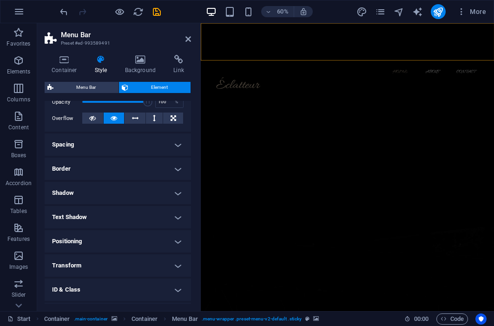
click at [138, 172] on h4 "Border" at bounding box center [118, 169] width 146 height 22
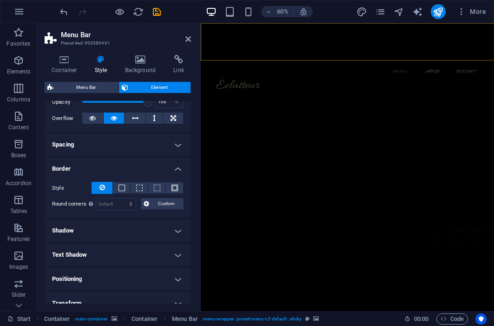
click at [138, 172] on h4 "Border" at bounding box center [118, 166] width 146 height 17
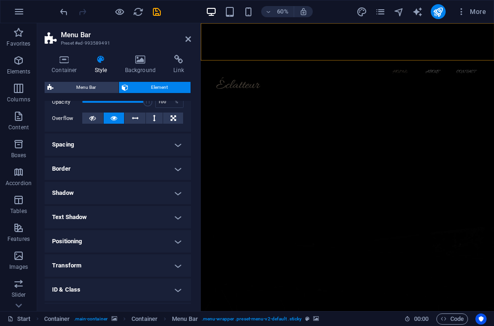
click at [130, 198] on h4 "Shadow" at bounding box center [118, 193] width 146 height 22
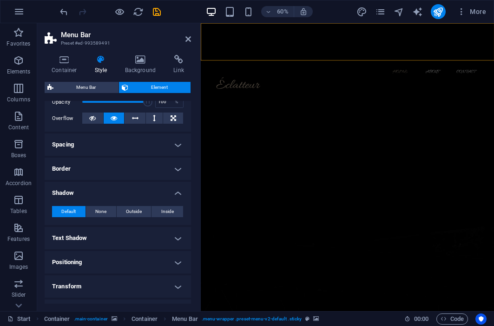
click at [131, 198] on h4 "Shadow" at bounding box center [118, 190] width 146 height 17
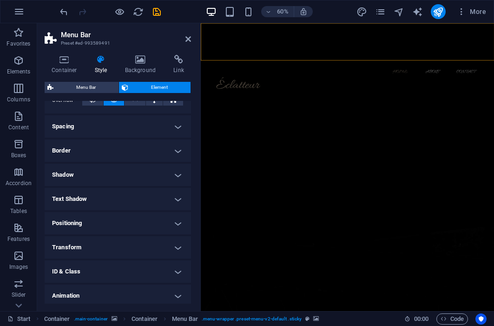
scroll to position [190, 0]
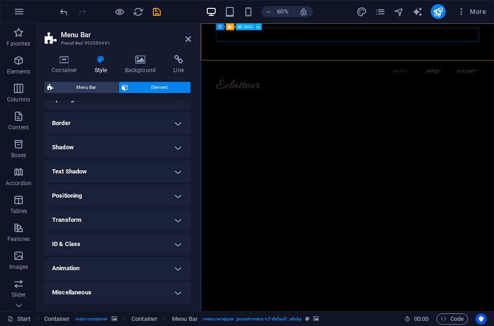
click at [494, 93] on nav "Home About Contact" at bounding box center [445, 104] width 439 height 22
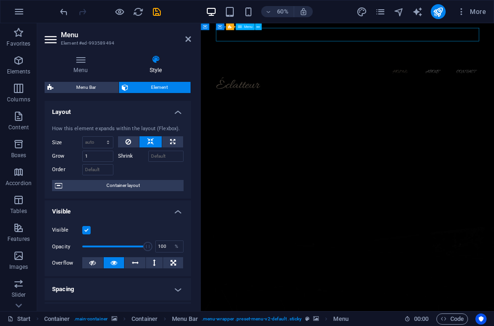
click at [494, 93] on nav "Home About Contact" at bounding box center [445, 104] width 439 height 22
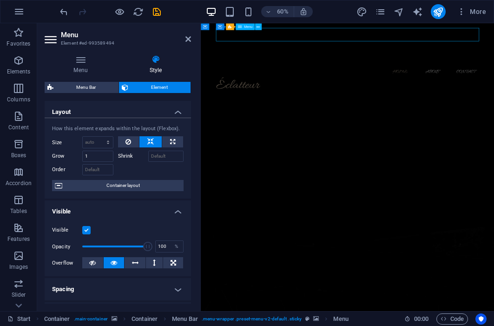
click at [494, 93] on nav "Home About Contact" at bounding box center [445, 104] width 439 height 22
click at [152, 12] on icon "save" at bounding box center [157, 12] width 11 height 11
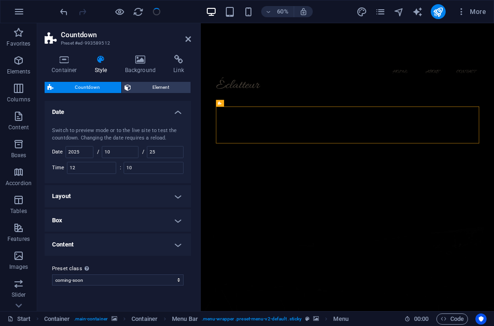
checkbox input "false"
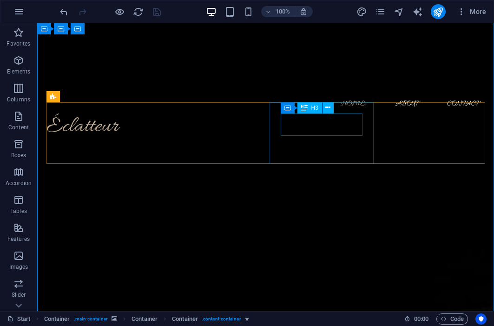
scroll to position [60, 0]
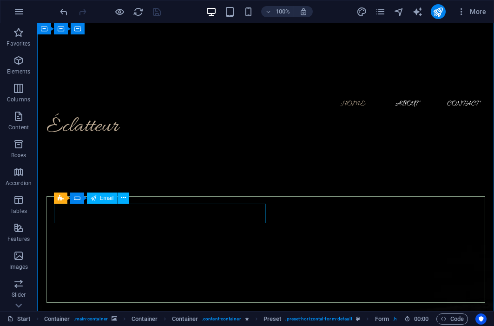
click at [107, 201] on span "Email" at bounding box center [107, 198] width 14 height 6
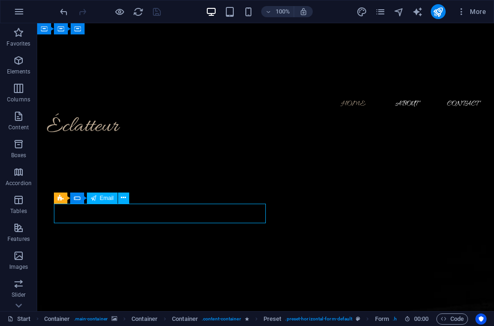
click at [107, 201] on span "Email" at bounding box center [107, 198] width 14 height 6
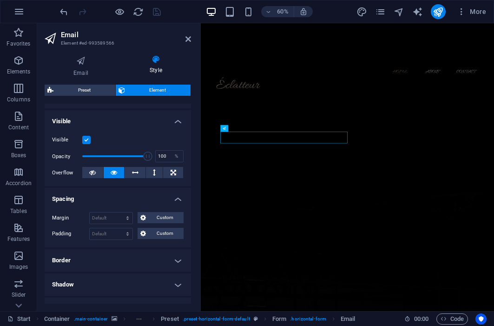
scroll to position [91, 0]
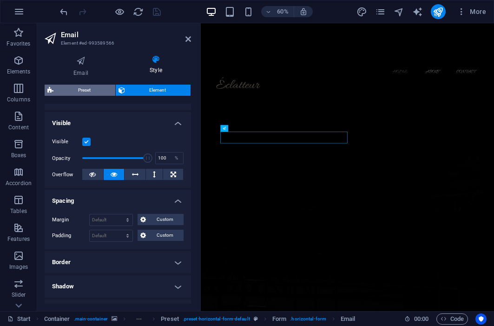
click at [91, 93] on span "Preset" at bounding box center [84, 90] width 56 height 11
select select "px"
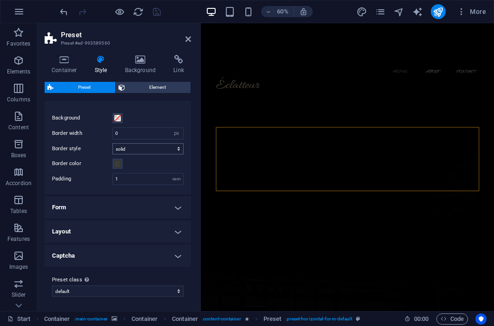
scroll to position [0, 0]
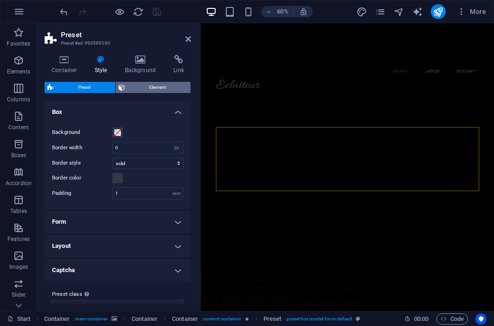
click at [139, 82] on span "Element" at bounding box center [158, 87] width 60 height 11
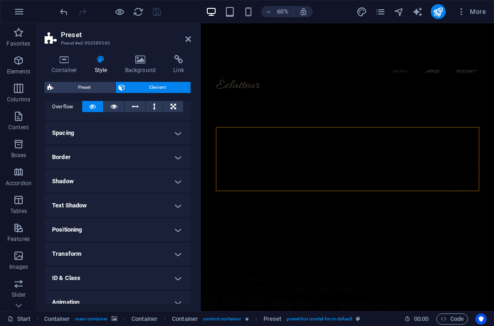
scroll to position [142, 0]
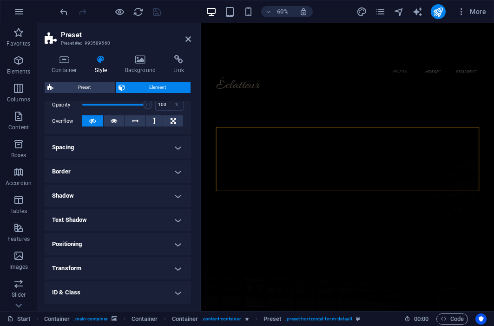
click at [133, 150] on h4 "Spacing" at bounding box center [118, 147] width 146 height 22
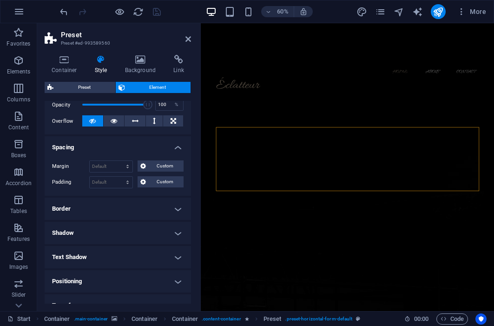
click at [133, 150] on h4 "Spacing" at bounding box center [118, 144] width 146 height 17
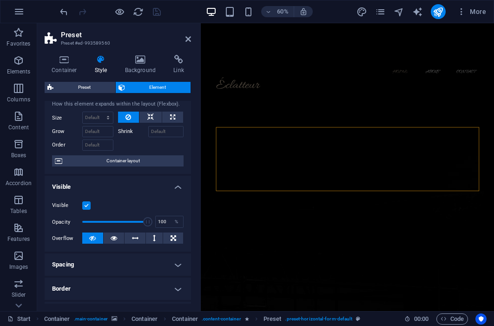
scroll to position [0, 0]
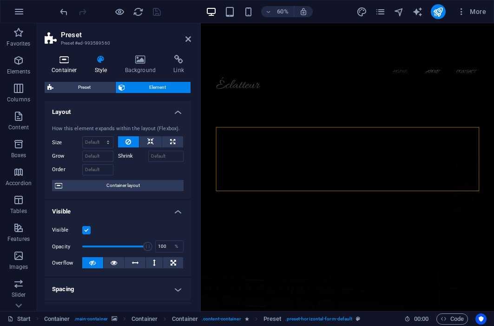
click at [74, 55] on icon at bounding box center [65, 59] width 40 height 9
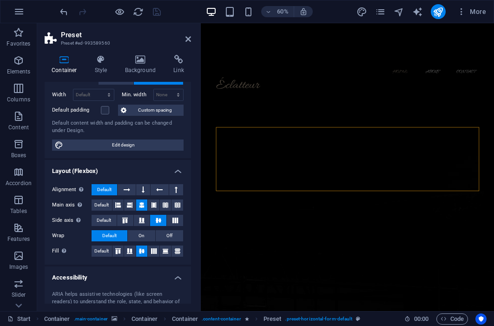
scroll to position [71, 0]
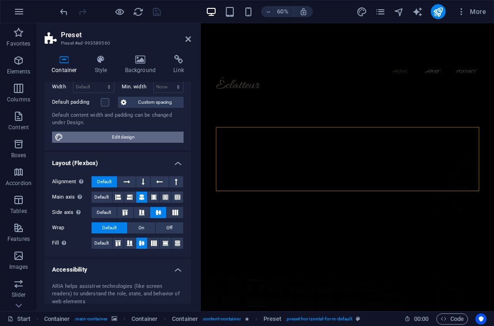
click at [127, 141] on span "Edit design" at bounding box center [123, 137] width 115 height 11
select select "200"
select select "rem"
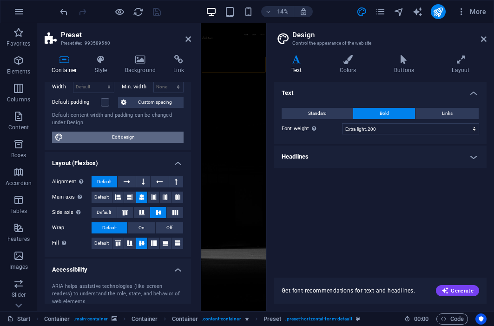
scroll to position [0, 0]
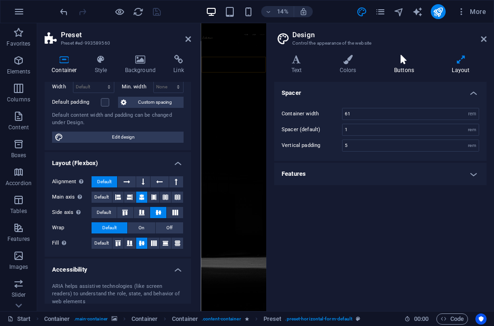
click at [401, 64] on h4 "Buttons" at bounding box center [406, 65] width 58 height 20
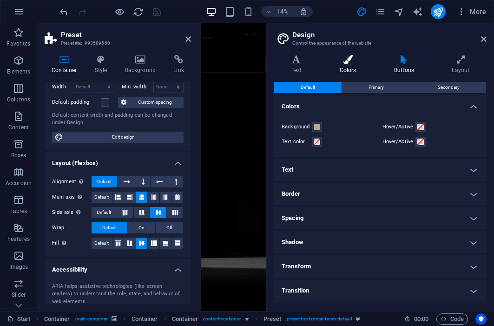
click at [344, 64] on icon at bounding box center [348, 59] width 51 height 9
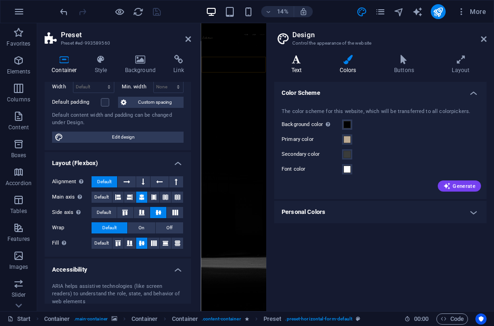
click at [305, 70] on h4 "Text" at bounding box center [298, 65] width 48 height 20
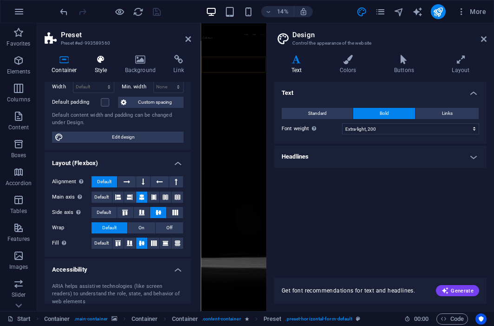
click at [103, 68] on h4 "Style" at bounding box center [103, 65] width 30 height 20
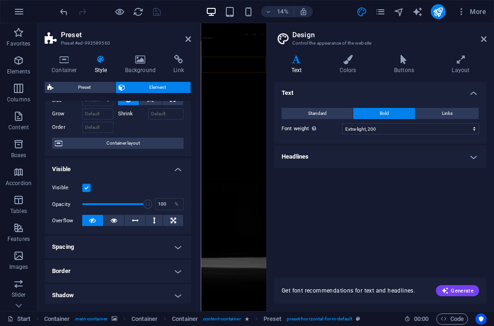
scroll to position [133, 0]
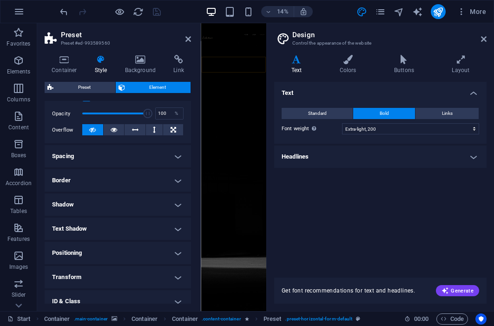
click at [135, 166] on h4 "Spacing" at bounding box center [118, 156] width 146 height 22
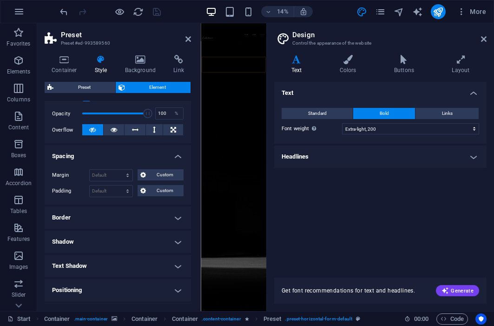
click at [488, 38] on aside "Design Control the appearance of the website Variants Text Colors Buttons Layou…" at bounding box center [380, 167] width 228 height 288
click at [482, 38] on icon at bounding box center [484, 38] width 6 height 7
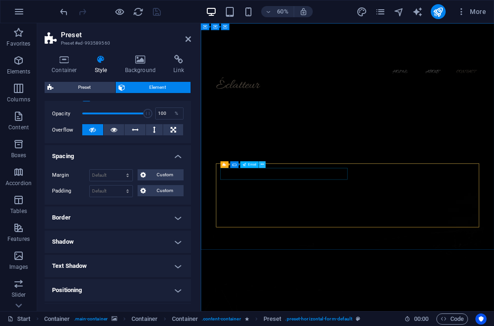
click at [261, 163] on icon at bounding box center [262, 164] width 3 height 6
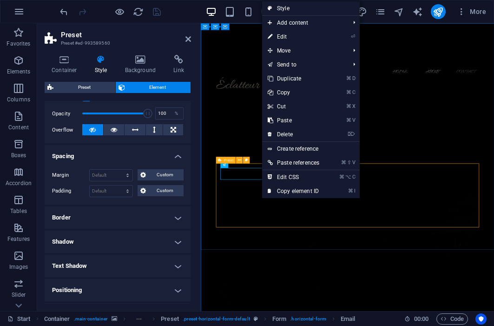
click at [224, 163] on div "Preset" at bounding box center [226, 160] width 20 height 7
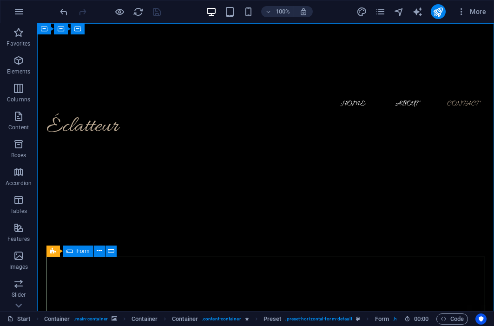
click at [87, 253] on span "Form" at bounding box center [83, 251] width 13 height 6
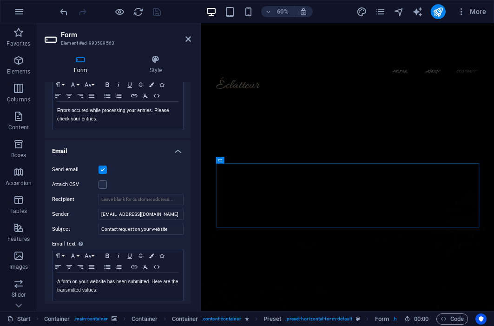
scroll to position [291, 0]
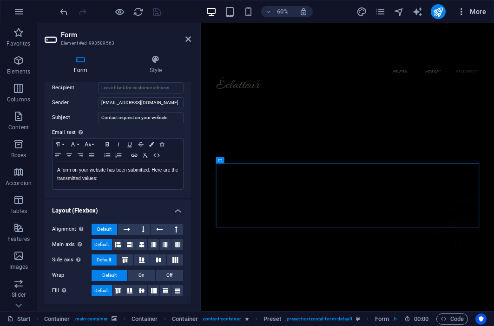
click at [464, 8] on icon "button" at bounding box center [461, 11] width 9 height 9
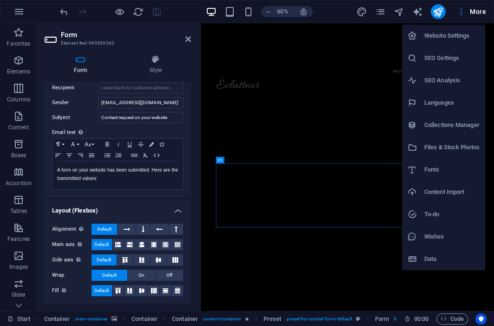
click at [346, 96] on div at bounding box center [247, 163] width 494 height 326
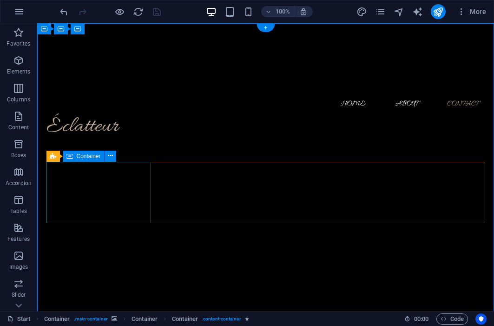
click at [93, 155] on span "Container" at bounding box center [89, 156] width 24 height 6
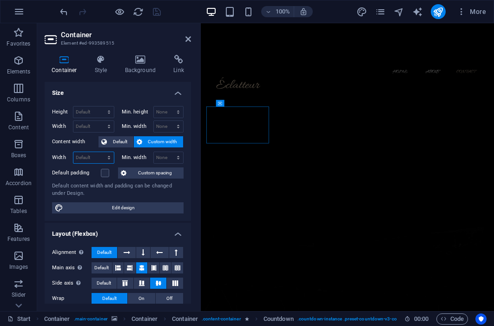
click at [93, 155] on select "Default px rem % em vh vw" at bounding box center [93, 157] width 40 height 11
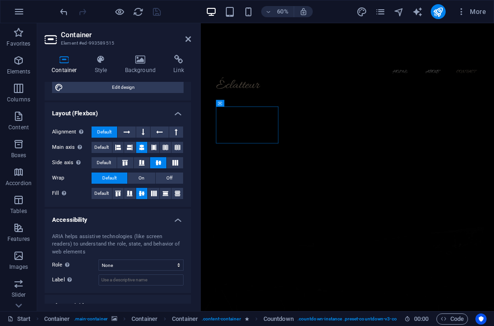
scroll to position [154, 0]
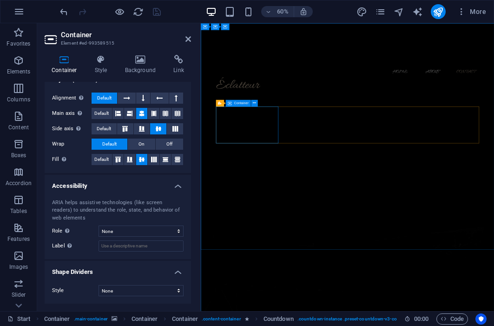
click at [218, 102] on icon at bounding box center [220, 102] width 4 height 7
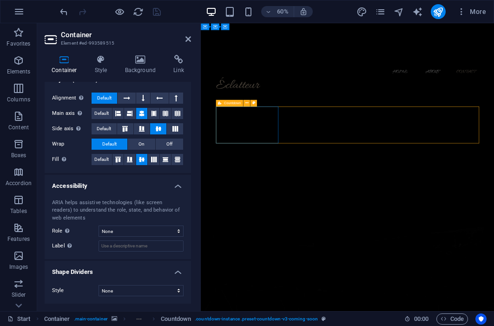
click at [218, 102] on icon at bounding box center [220, 102] width 4 height 7
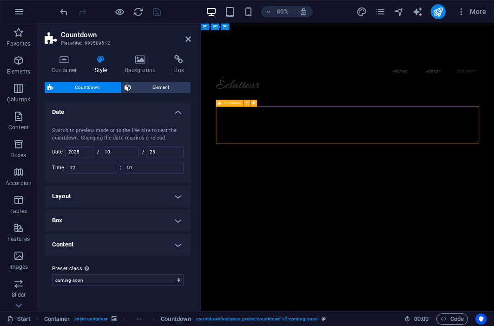
click at [219, 102] on icon at bounding box center [220, 102] width 4 height 7
click at [125, 138] on div "Switch to preview mode or to the live site to test the countdown. Changing the …" at bounding box center [118, 134] width 132 height 15
click at [153, 155] on input "25" at bounding box center [165, 151] width 36 height 11
click at [162, 150] on input "25" at bounding box center [165, 151] width 36 height 11
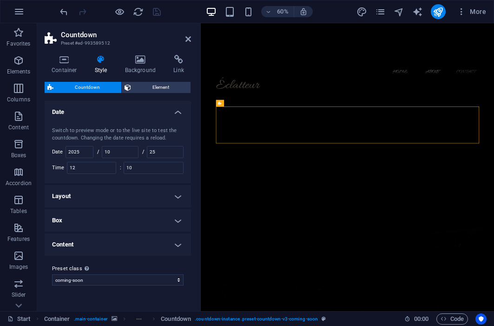
click at [181, 206] on h4 "Layout" at bounding box center [118, 196] width 146 height 22
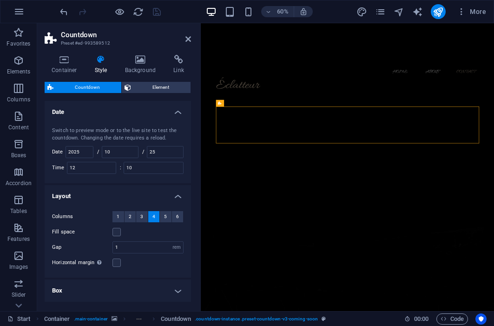
click at [181, 200] on h4 "Layout" at bounding box center [118, 193] width 146 height 17
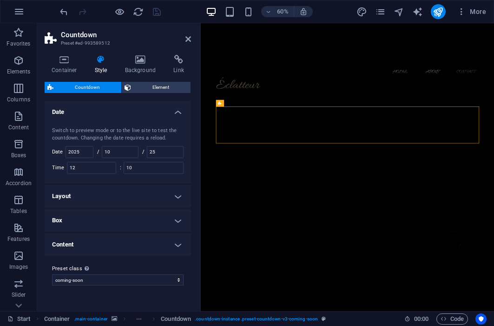
click at [171, 226] on h4 "Box" at bounding box center [118, 220] width 146 height 22
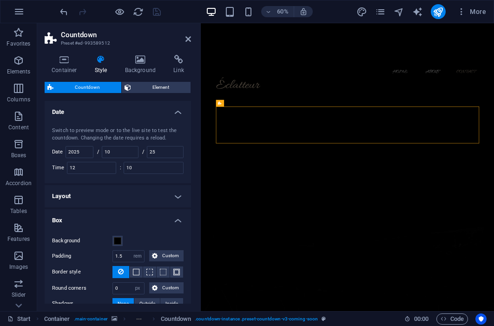
click at [171, 226] on div "Background Padding 1.5 px rem % vh vw Custom Custom 1.5 px rem % vh vw 1.5 px r…" at bounding box center [118, 272] width 150 height 93
click at [169, 218] on h4 "Box" at bounding box center [118, 217] width 146 height 17
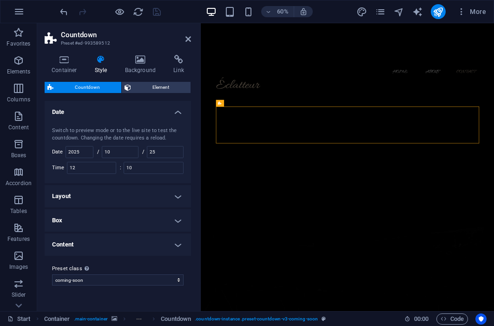
click at [151, 238] on h4 "Content" at bounding box center [118, 244] width 146 height 22
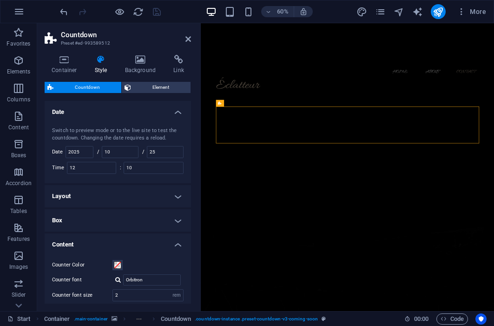
click at [161, 236] on h4 "Content" at bounding box center [118, 241] width 146 height 17
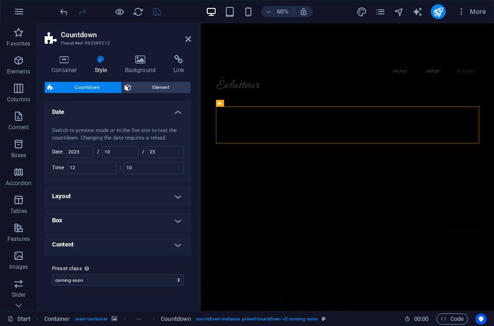
click at [169, 113] on h4 "Date" at bounding box center [118, 109] width 146 height 17
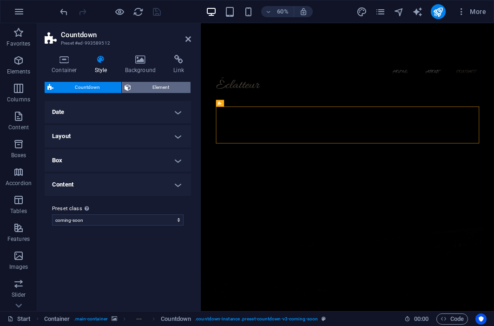
click at [169, 87] on span "Element" at bounding box center [161, 87] width 54 height 11
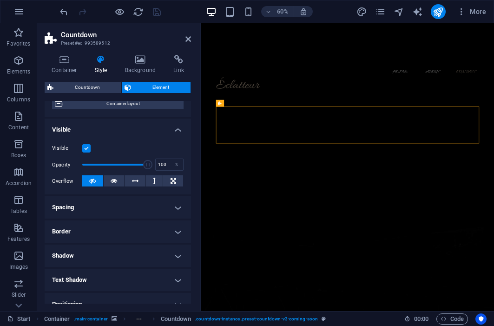
scroll to position [79, 0]
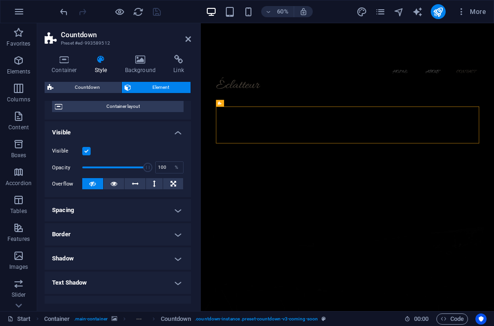
click at [95, 212] on h4 "Spacing" at bounding box center [118, 210] width 146 height 22
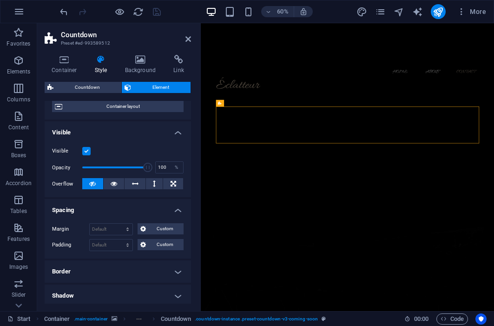
click at [94, 212] on h4 "Spacing" at bounding box center [118, 207] width 146 height 17
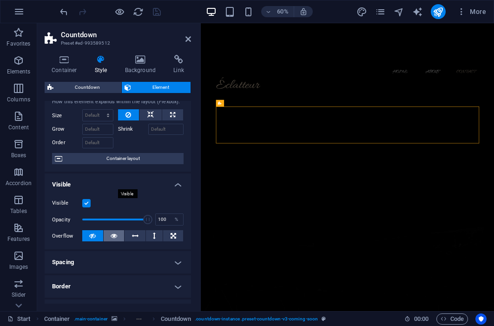
scroll to position [0, 0]
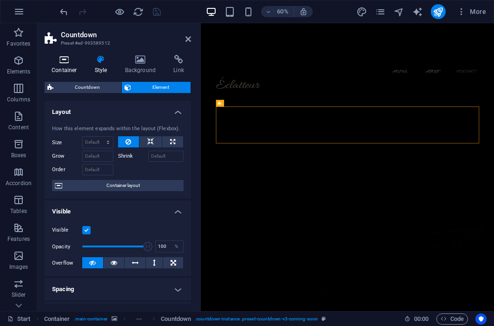
click at [64, 63] on icon at bounding box center [65, 59] width 40 height 9
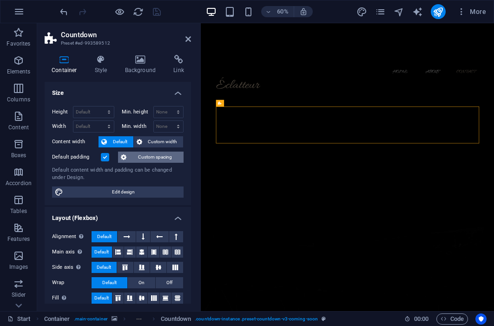
click at [161, 159] on span "Custom spacing" at bounding box center [155, 157] width 52 height 11
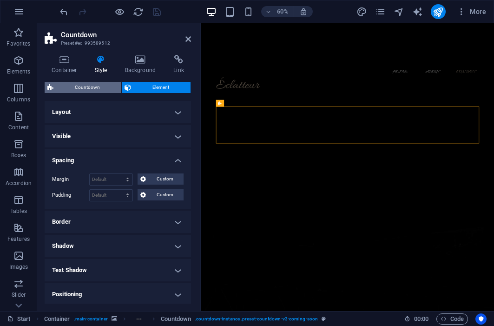
click at [83, 85] on span "Countdown" at bounding box center [87, 87] width 62 height 11
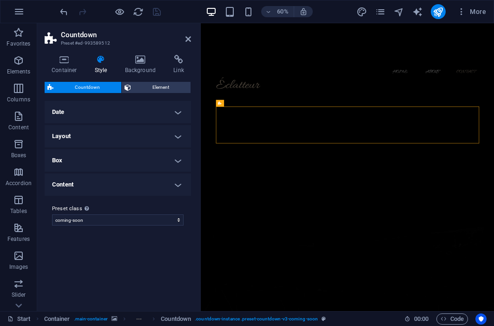
click at [142, 114] on h4 "Date" at bounding box center [118, 112] width 146 height 22
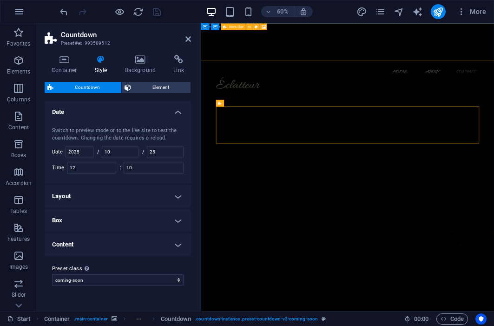
click at [156, 11] on div at bounding box center [110, 11] width 104 height 15
click at [134, 11] on icon "reload" at bounding box center [138, 12] width 11 height 11
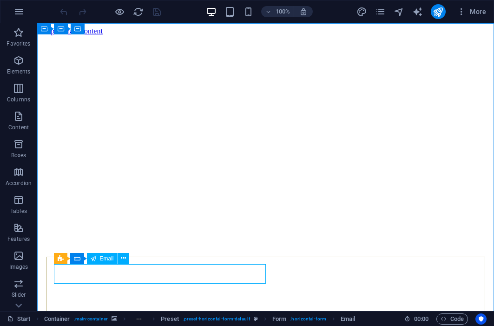
click at [102, 259] on span "Email" at bounding box center [107, 259] width 14 height 6
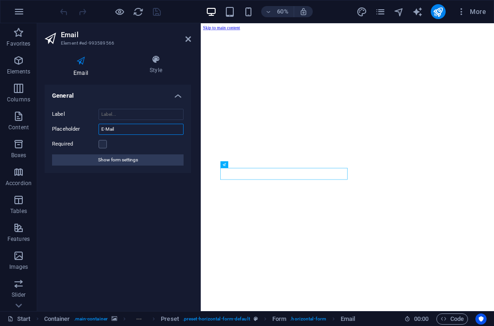
click at [113, 129] on input "E-Mail" at bounding box center [141, 129] width 85 height 11
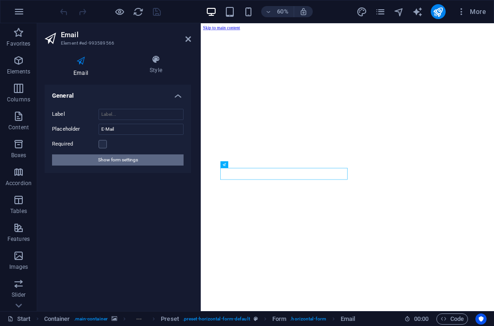
click at [111, 156] on span "Show form settings" at bounding box center [118, 159] width 40 height 11
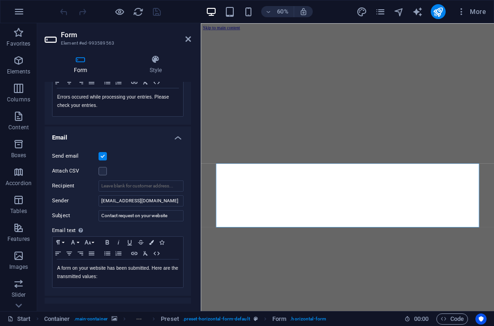
scroll to position [195, 0]
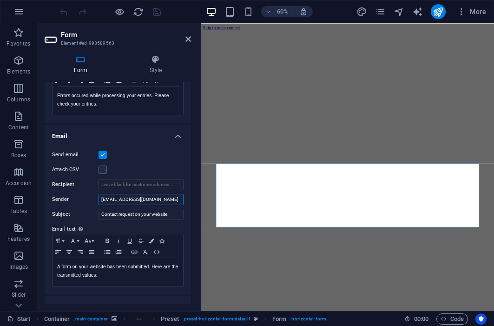
click at [118, 199] on input "[EMAIL_ADDRESS][DOMAIN_NAME]" at bounding box center [141, 199] width 85 height 11
drag, startPoint x: 127, startPoint y: 202, endPoint x: 170, endPoint y: 203, distance: 42.8
click at [170, 203] on input "Sender" at bounding box center [141, 199] width 85 height 11
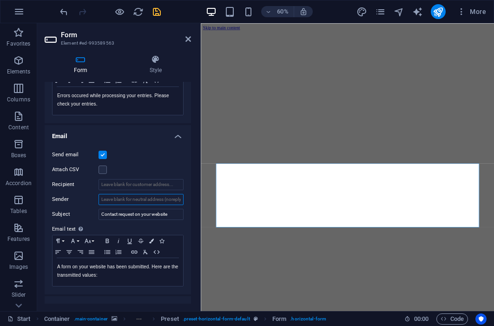
click at [171, 202] on input "Sender" at bounding box center [141, 199] width 85 height 11
paste input "[EMAIL_ADDRESS][DOMAIN_NAME]"
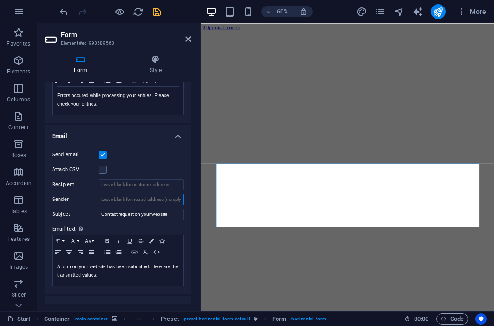
type input "[EMAIL_ADDRESS][DOMAIN_NAME]"
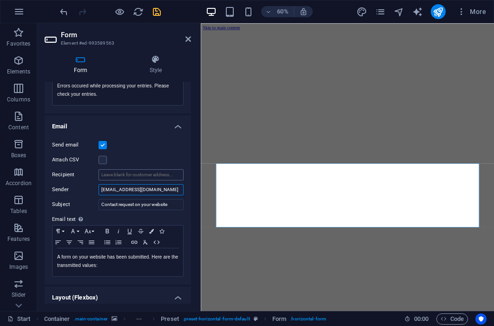
scroll to position [203, 0]
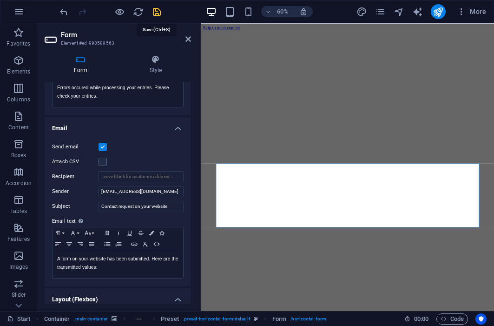
click at [160, 10] on icon "save" at bounding box center [157, 12] width 11 height 11
checkbox input "false"
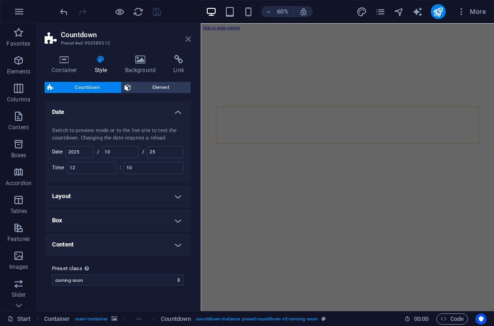
click at [190, 40] on icon at bounding box center [188, 38] width 6 height 7
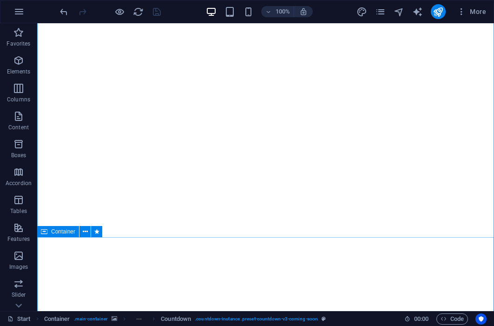
scroll to position [650, 0]
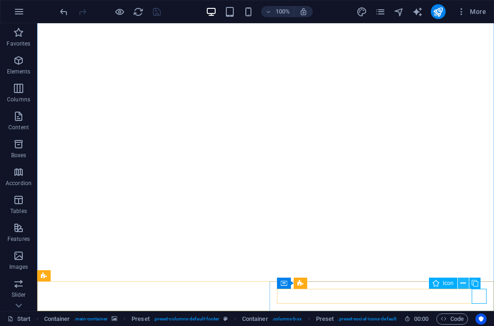
click at [465, 285] on icon at bounding box center [463, 283] width 5 height 10
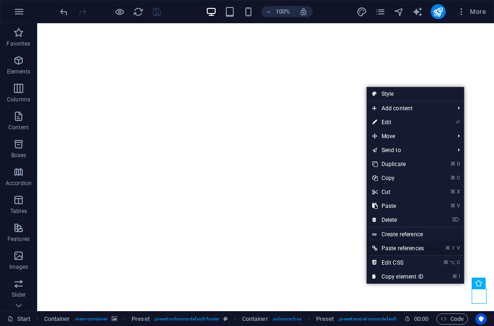
click at [400, 247] on link "⌘ ⇧ V Paste references" at bounding box center [398, 248] width 63 height 14
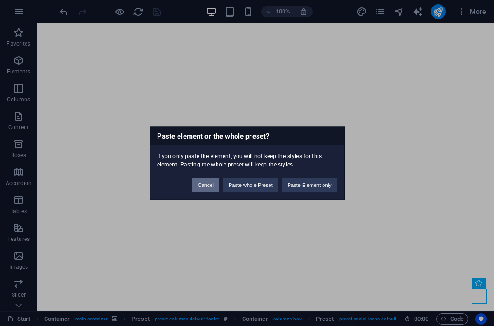
drag, startPoint x: 204, startPoint y: 187, endPoint x: 376, endPoint y: 261, distance: 187.8
click at [204, 187] on button "Cancel" at bounding box center [205, 185] width 27 height 14
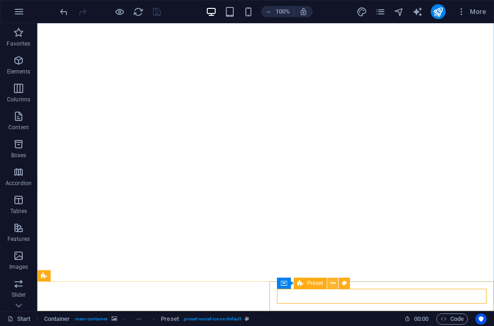
click at [331, 283] on icon at bounding box center [333, 283] width 5 height 10
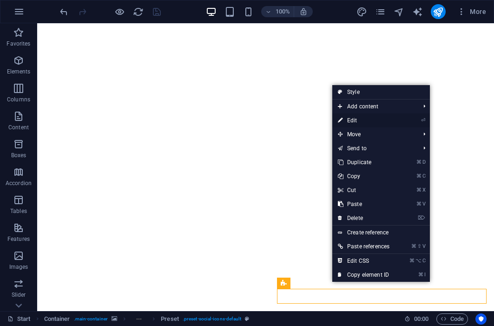
click at [373, 126] on link "⏎ Edit" at bounding box center [363, 120] width 63 height 14
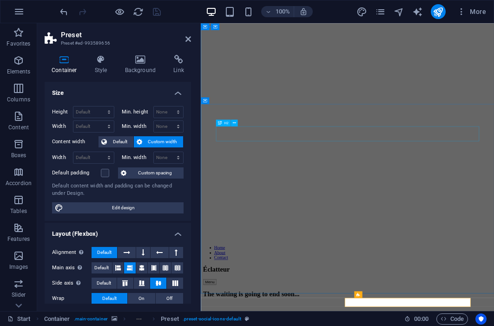
scroll to position [458, 0]
select select "px"
select select "rem"
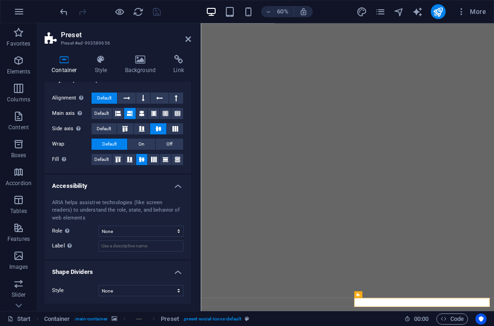
scroll to position [0, 0]
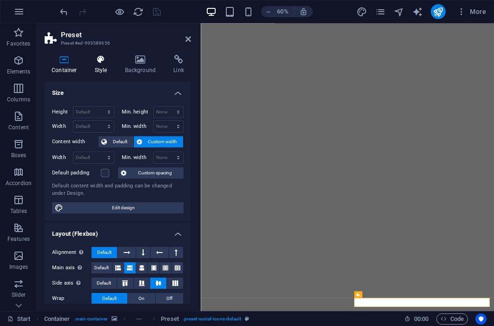
click at [102, 72] on h4 "Style" at bounding box center [103, 65] width 30 height 20
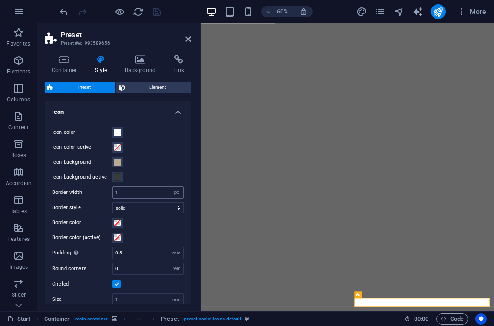
scroll to position [72, 0]
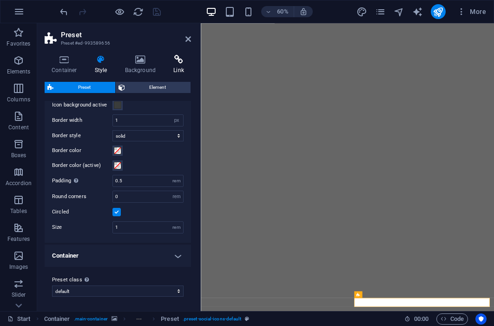
click at [171, 64] on h4 "Link" at bounding box center [178, 65] width 25 height 20
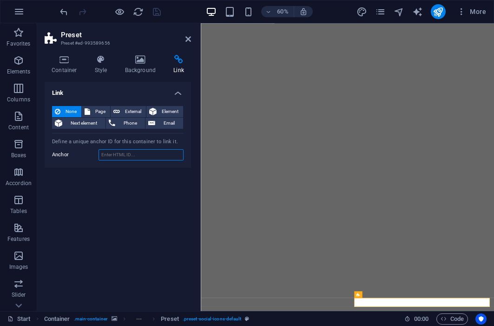
click at [139, 155] on input "Anchor" at bounding box center [141, 154] width 85 height 11
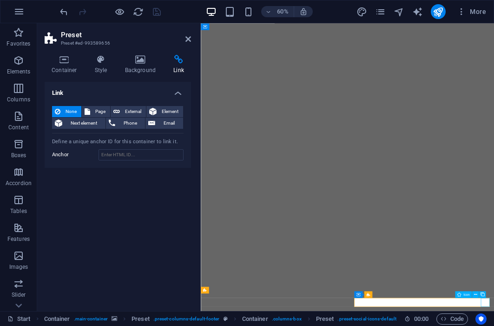
select select "xMidYMid"
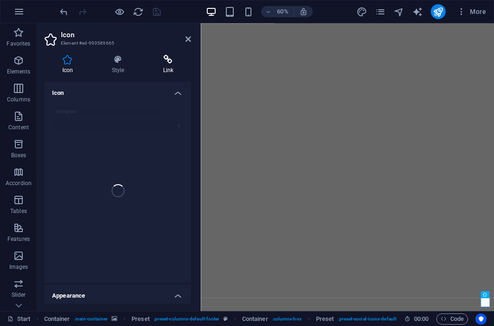
click at [176, 60] on icon at bounding box center [169, 59] width 46 height 9
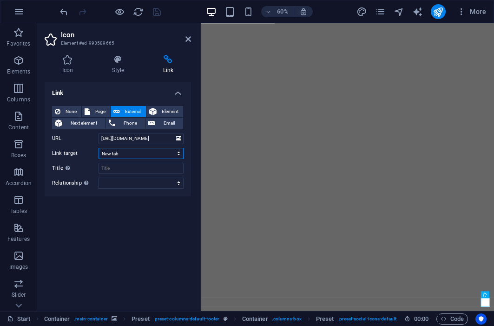
click at [131, 155] on select "New tab Same tab Overlay" at bounding box center [141, 153] width 85 height 11
click at [99, 148] on select "New tab Same tab Overlay" at bounding box center [141, 153] width 85 height 11
click at [144, 137] on input "[URL][DOMAIN_NAME]" at bounding box center [141, 138] width 85 height 11
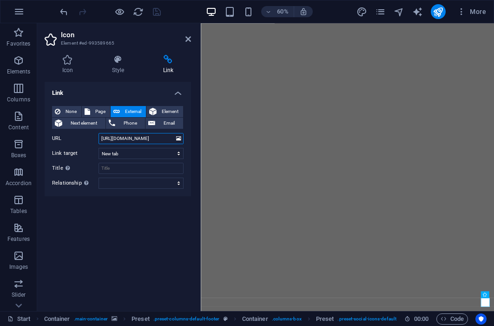
paste input "eclatteur/"
type input "[URL][DOMAIN_NAME]"
click at [159, 14] on icon "save" at bounding box center [157, 12] width 11 height 11
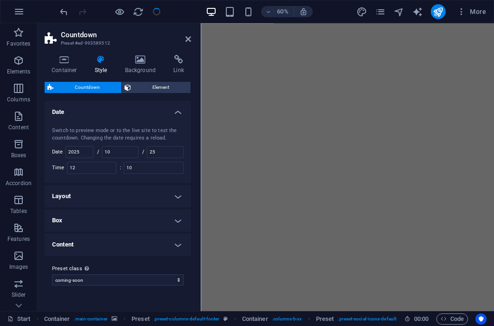
checkbox input "false"
click at [187, 38] on icon at bounding box center [188, 38] width 6 height 7
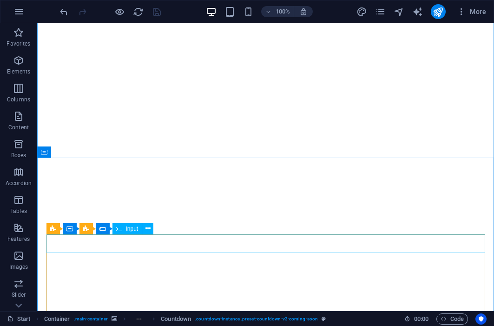
click at [132, 232] on div "Input" at bounding box center [128, 228] width 30 height 11
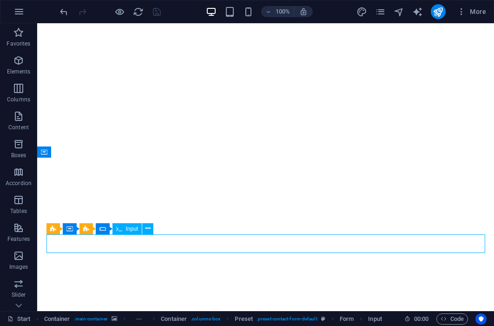
click at [132, 232] on div "Input" at bounding box center [128, 228] width 30 height 11
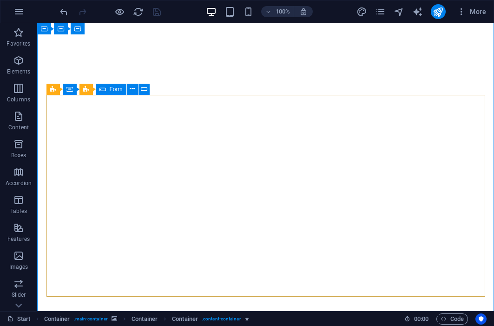
scroll to position [598, 0]
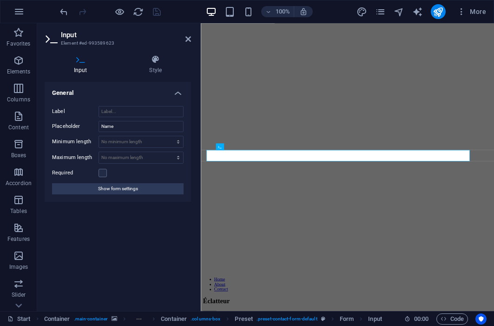
scroll to position [458, 0]
drag, startPoint x: 185, startPoint y: 39, endPoint x: 144, endPoint y: 15, distance: 47.5
click at [185, 39] on icon at bounding box center [188, 38] width 6 height 7
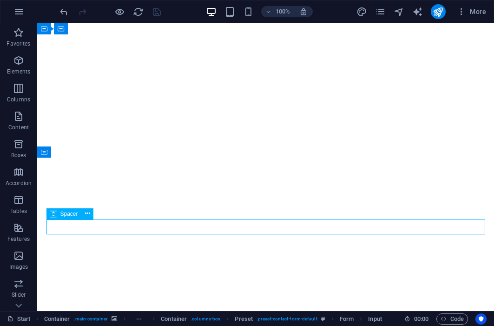
select select "px"
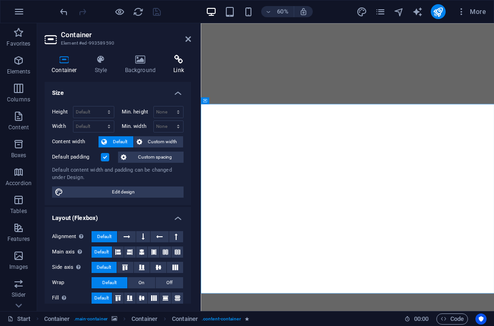
click at [179, 67] on h4 "Link" at bounding box center [178, 65] width 25 height 20
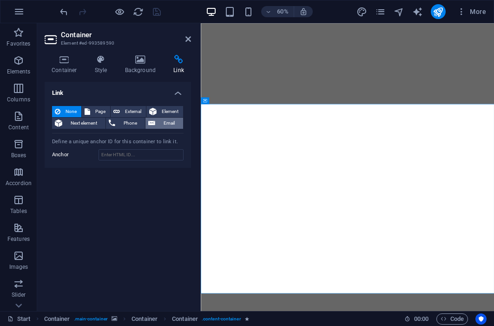
click at [169, 127] on span "Email" at bounding box center [169, 123] width 22 height 11
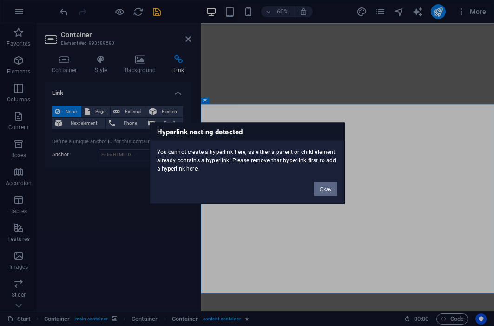
click at [329, 190] on button "Okay" at bounding box center [325, 189] width 23 height 14
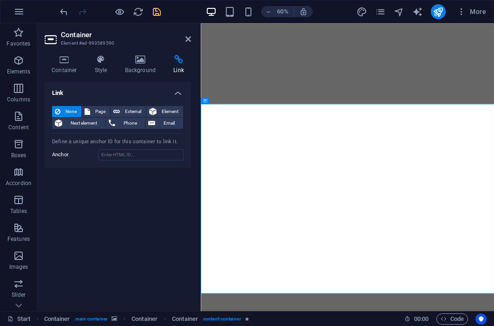
click at [176, 97] on h4 "Link" at bounding box center [118, 90] width 146 height 17
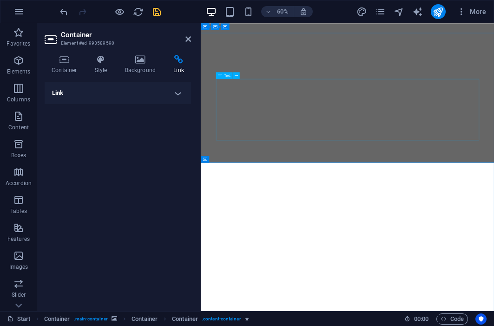
scroll to position [0, 0]
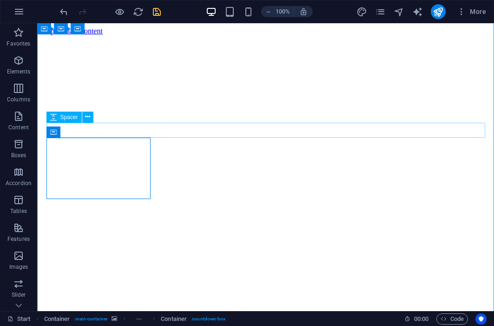
scroll to position [63, 0]
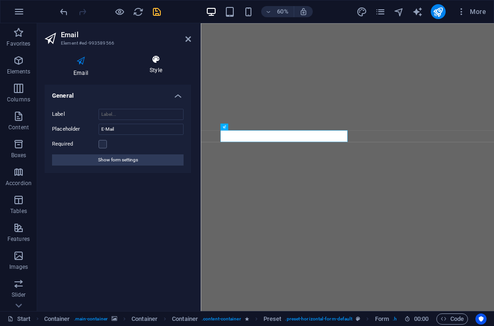
click at [162, 69] on h4 "Style" at bounding box center [156, 65] width 70 height 20
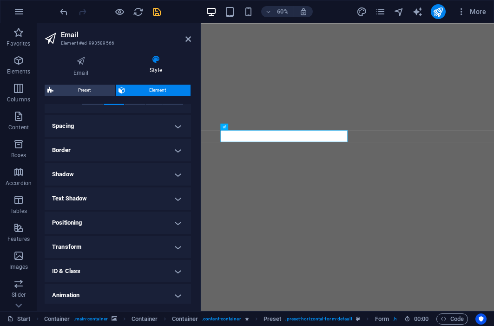
scroll to position [193, 0]
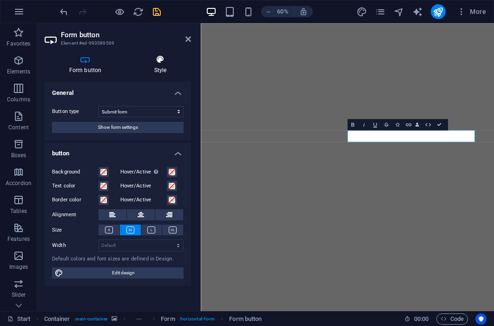
click at [153, 66] on h4 "Style" at bounding box center [160, 65] width 61 height 20
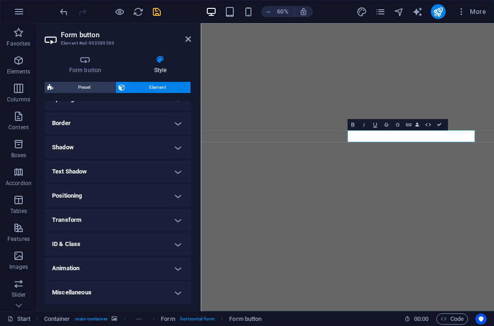
scroll to position [0, 0]
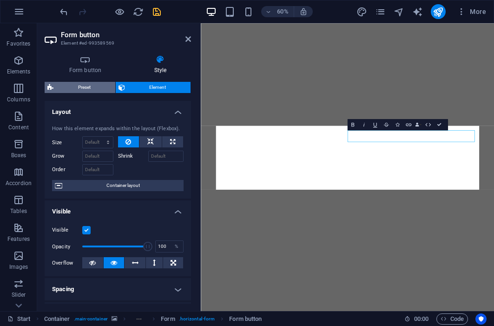
click at [95, 92] on span "Preset" at bounding box center [84, 87] width 56 height 11
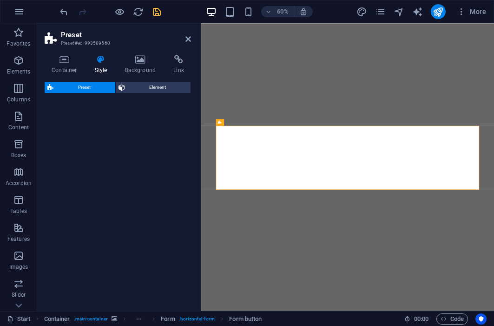
select select "px"
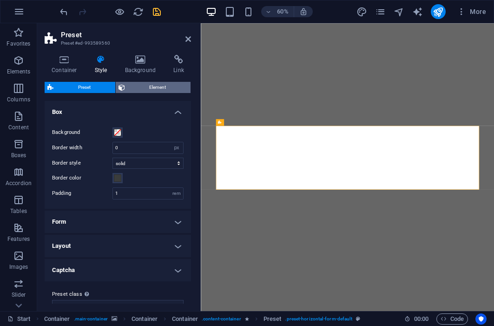
click at [155, 92] on span "Element" at bounding box center [158, 87] width 60 height 11
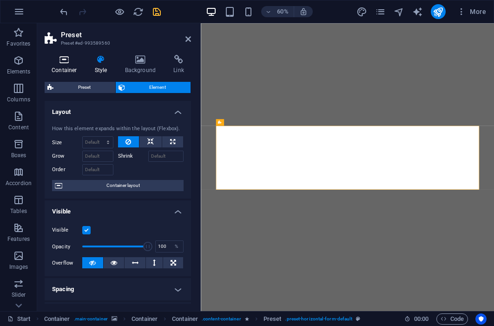
click at [74, 68] on h4 "Container" at bounding box center [66, 65] width 43 height 20
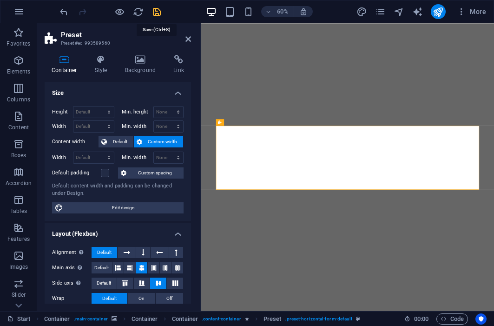
click at [157, 16] on icon "save" at bounding box center [157, 12] width 11 height 11
checkbox input "false"
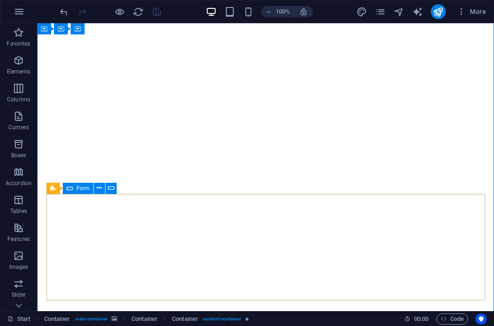
click at [85, 188] on span "Form" at bounding box center [83, 188] width 13 height 6
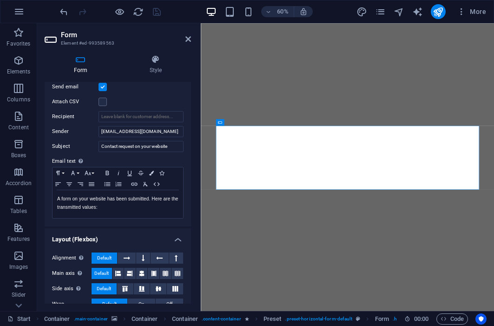
scroll to position [262, 0]
click at [140, 119] on input "Recipient" at bounding box center [141, 117] width 85 height 11
paste input "[URL][DOMAIN_NAME]"
type input "[URL][DOMAIN_NAME]"
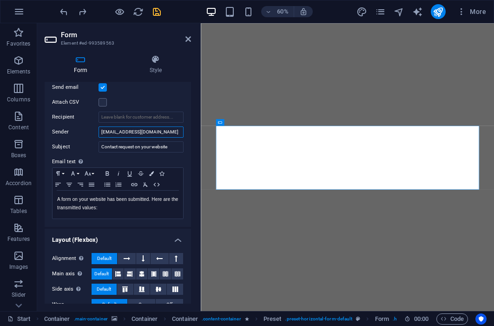
click at [166, 128] on input "[EMAIL_ADDRESS][DOMAIN_NAME]" at bounding box center [141, 131] width 85 height 11
click at [180, 131] on input "[EMAIL_ADDRESS][DOMAIN_NAME]" at bounding box center [141, 131] width 85 height 11
click at [168, 120] on input "Recipient" at bounding box center [141, 117] width 85 height 11
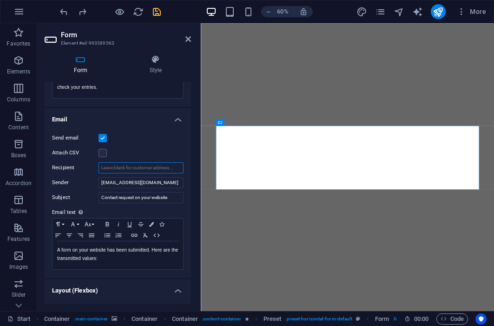
scroll to position [210, 0]
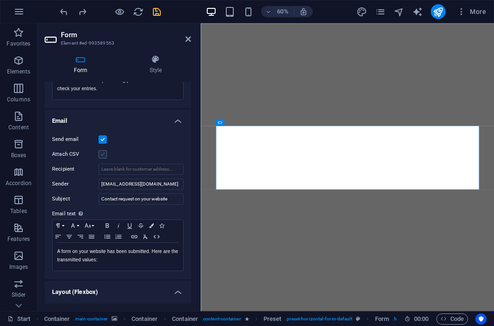
click at [103, 155] on label at bounding box center [103, 154] width 8 height 8
click at [0, 0] on input "Attach CSV" at bounding box center [0, 0] width 0 height 0
click at [103, 154] on label at bounding box center [103, 154] width 8 height 8
click at [0, 0] on input "Attach CSV" at bounding box center [0, 0] width 0 height 0
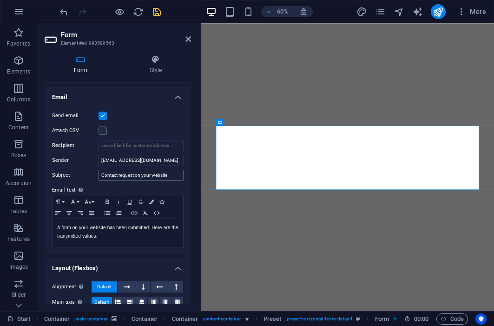
scroll to position [236, 0]
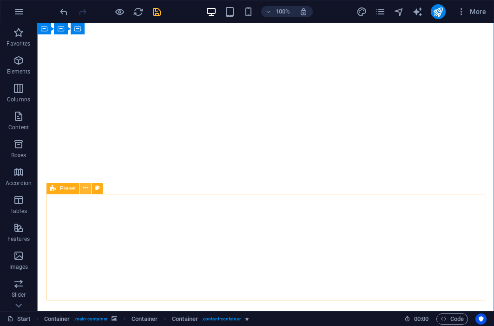
click at [85, 191] on icon at bounding box center [85, 188] width 5 height 10
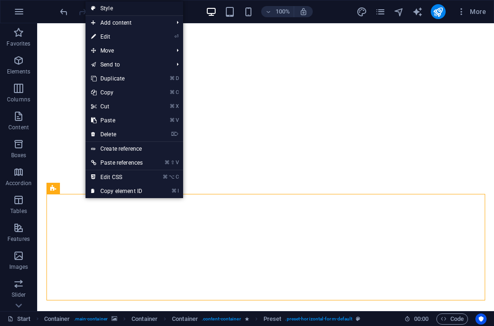
click at [130, 12] on link "Style" at bounding box center [135, 8] width 98 height 14
select select "px"
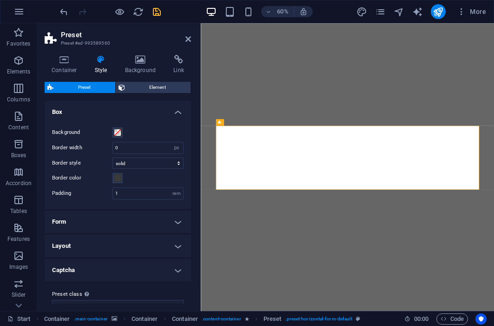
scroll to position [14, 0]
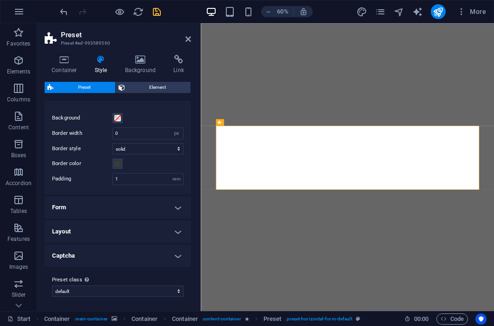
click at [149, 211] on h4 "Form" at bounding box center [118, 207] width 146 height 22
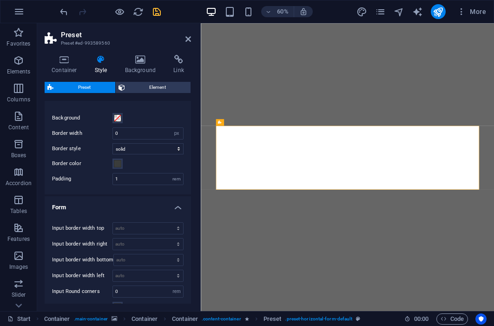
click at [149, 211] on h4 "Form" at bounding box center [118, 204] width 146 height 17
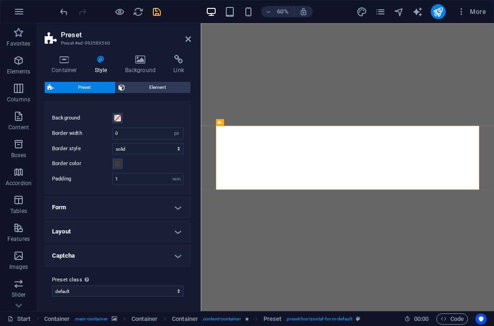
click at [145, 234] on h4 "Layout" at bounding box center [118, 231] width 146 height 22
click at [145, 234] on h4 "Layout" at bounding box center [118, 228] width 146 height 17
click at [143, 261] on h4 "Captcha" at bounding box center [118, 256] width 146 height 22
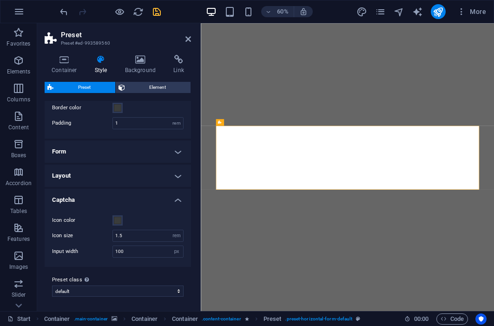
click at [144, 192] on h4 "Captcha" at bounding box center [118, 197] width 146 height 17
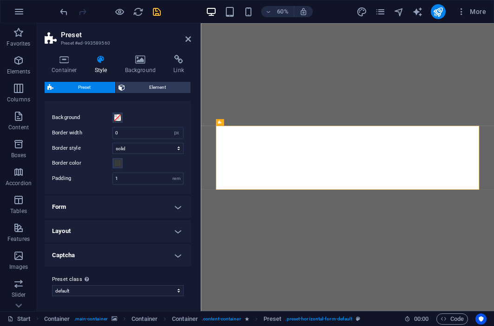
scroll to position [14, 0]
click at [139, 206] on h4 "Form" at bounding box center [118, 207] width 146 height 22
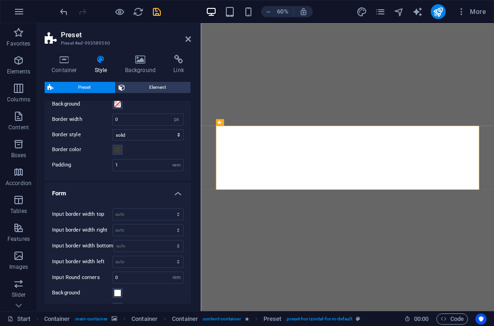
scroll to position [0, 0]
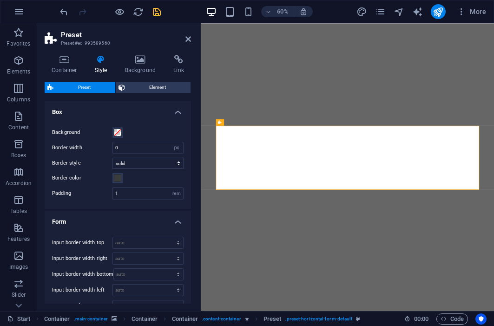
click at [162, 217] on h4 "Form" at bounding box center [118, 219] width 146 height 17
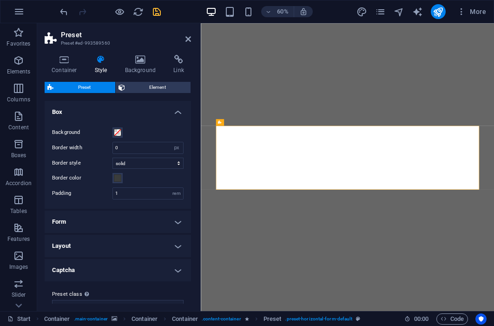
click at [166, 113] on h4 "Box" at bounding box center [118, 109] width 146 height 17
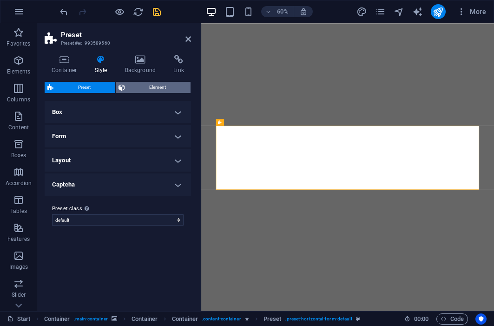
click at [162, 86] on span "Element" at bounding box center [158, 87] width 60 height 11
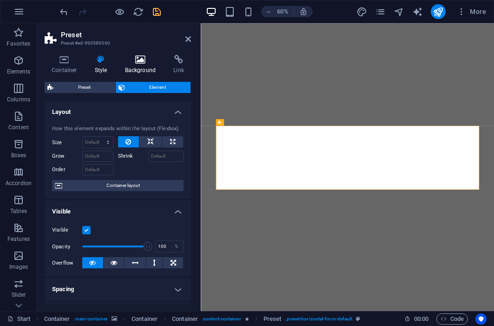
click at [149, 66] on h4 "Background" at bounding box center [142, 65] width 49 height 20
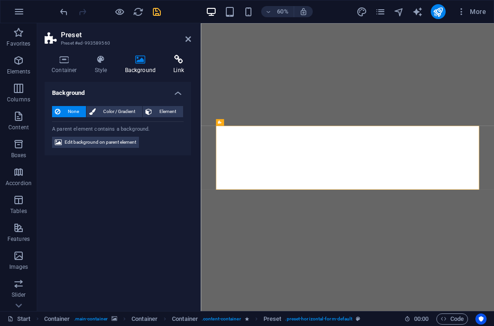
click at [167, 69] on h4 "Link" at bounding box center [178, 65] width 25 height 20
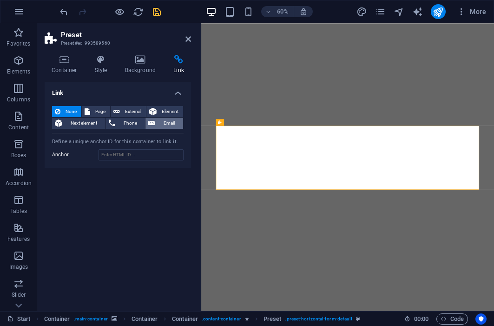
click at [159, 120] on span "Email" at bounding box center [169, 123] width 22 height 11
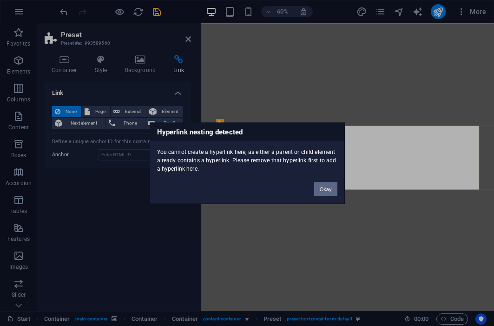
click at [320, 189] on button "Okay" at bounding box center [325, 189] width 23 height 14
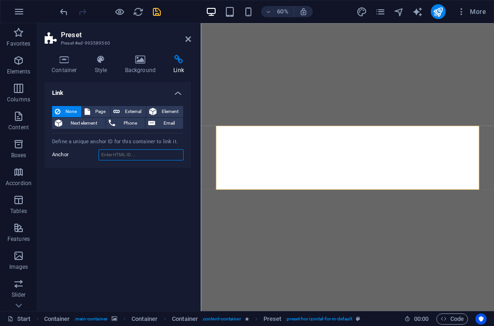
click at [106, 150] on input "Anchor" at bounding box center [141, 154] width 85 height 11
click at [126, 162] on div "None Page External Element Next element Phone Email Page Start Legal Notice Pri…" at bounding box center [118, 134] width 146 height 70
click at [125, 158] on input "Anchor" at bounding box center [141, 154] width 85 height 11
click at [163, 197] on div "Link None Page External Element Next element Phone Email Page Start Legal Notic…" at bounding box center [118, 193] width 146 height 222
